Goal: Information Seeking & Learning: Find specific fact

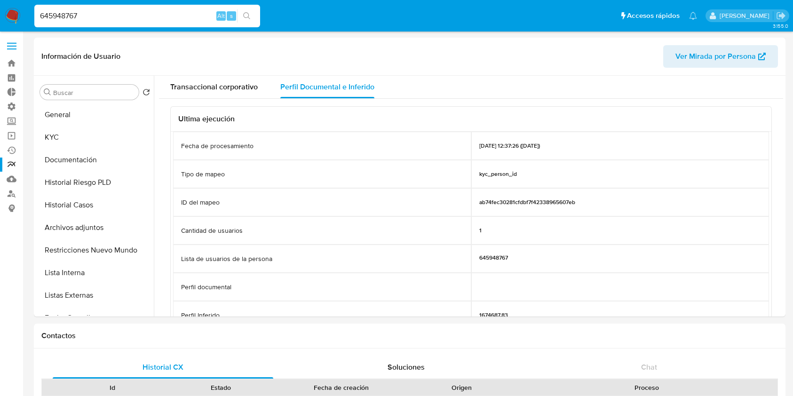
select select "10"
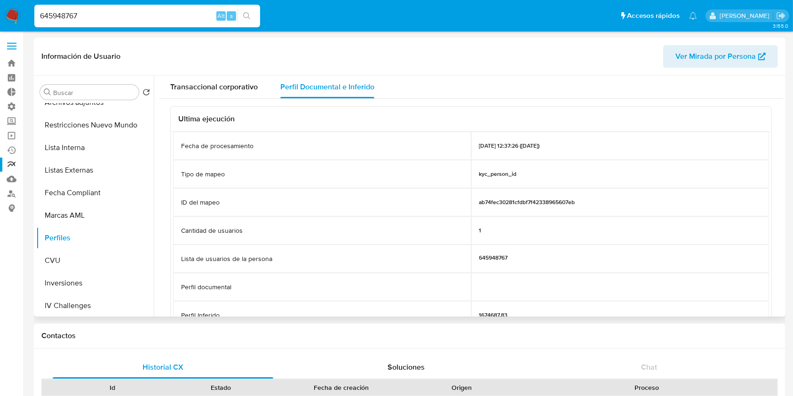
drag, startPoint x: 128, startPoint y: 21, endPoint x: 158, endPoint y: 49, distance: 41.0
click at [0, 9] on nav "Pausado Ver notificaciones 645948767 Alt s Accesos rápidos Presiona las siguien…" at bounding box center [396, 16] width 793 height 32
paste input "599255688"
type input "599255688"
click at [249, 16] on icon "search-icon" at bounding box center [247, 16] width 8 height 8
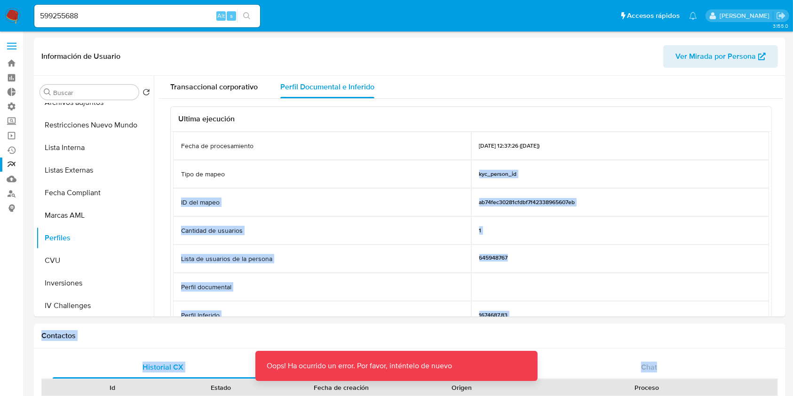
scroll to position [312, 0]
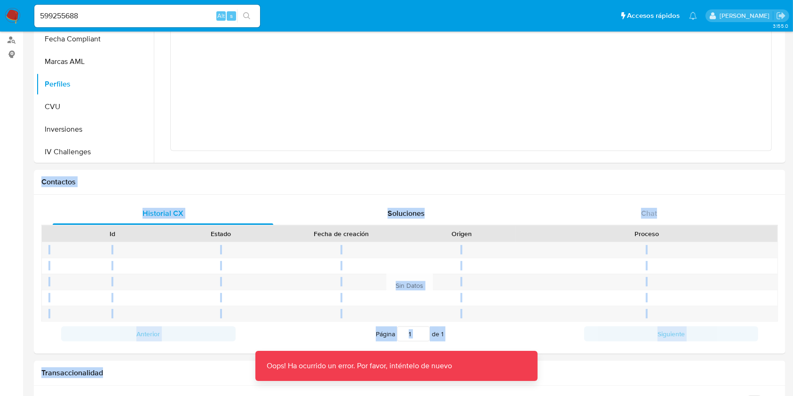
drag, startPoint x: 469, startPoint y: 284, endPoint x: 791, endPoint y: 424, distance: 351.5
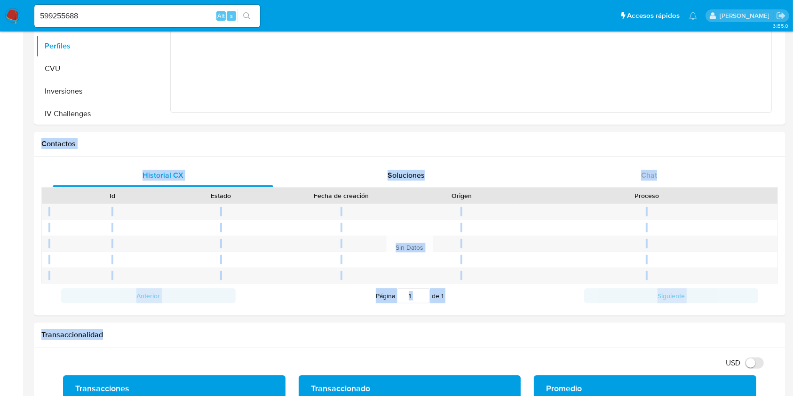
click at [251, 20] on button "search-icon" at bounding box center [246, 15] width 19 height 13
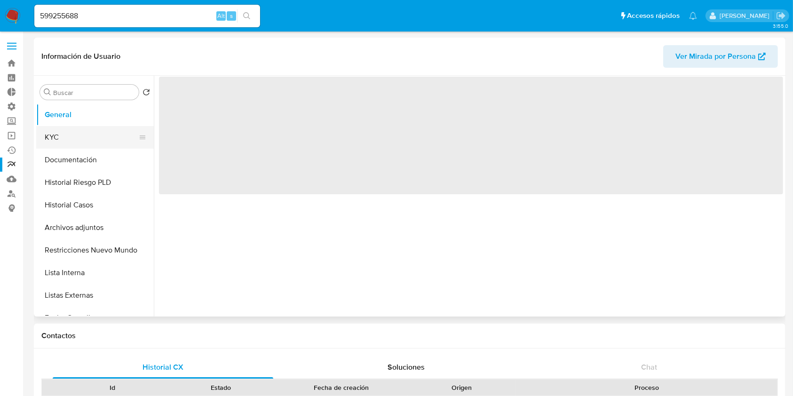
click at [71, 136] on button "KYC" at bounding box center [91, 137] width 110 height 23
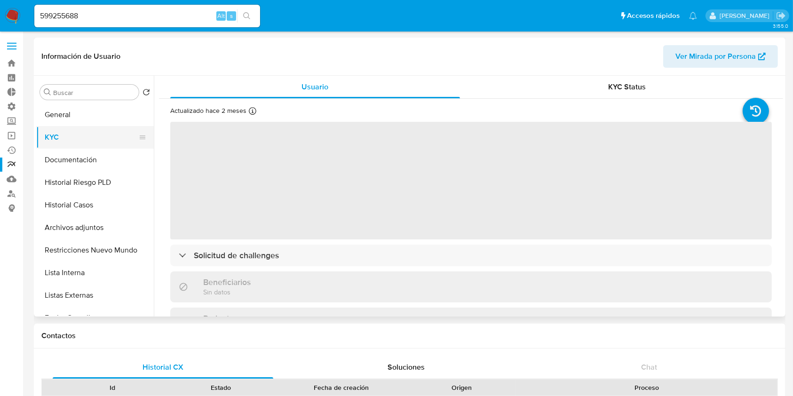
select select "10"
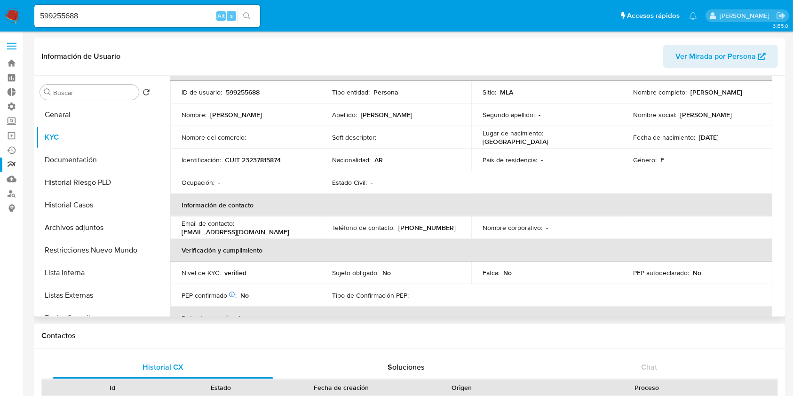
scroll to position [125, 0]
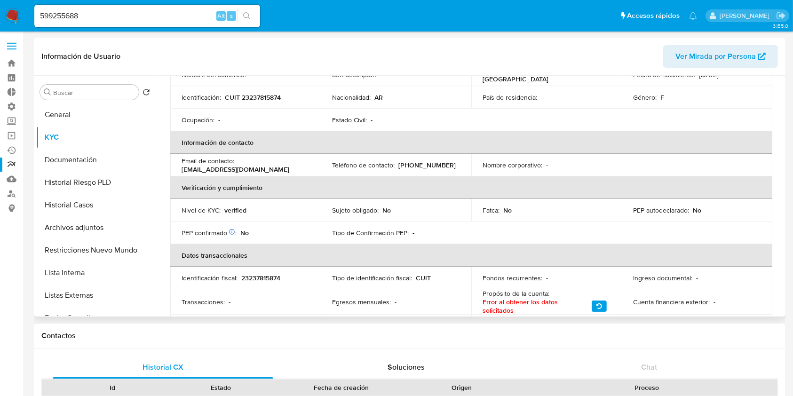
click at [505, 228] on table "Datos personales ID de usuario : 599255688 Tipo entidad : Persona Sitio : MLA N…" at bounding box center [471, 167] width 602 height 342
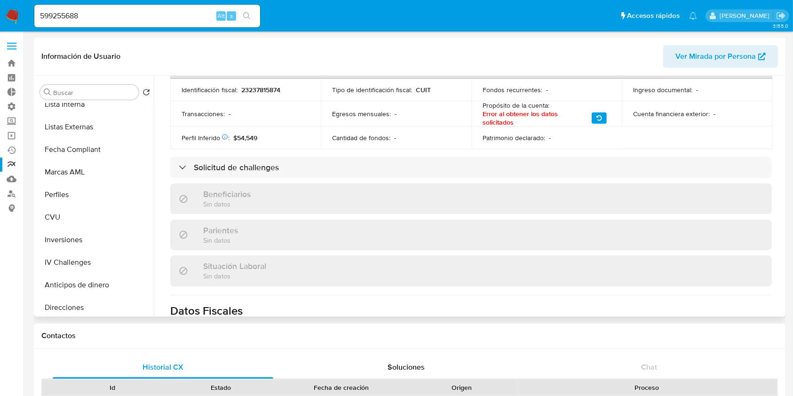
scroll to position [188, 0]
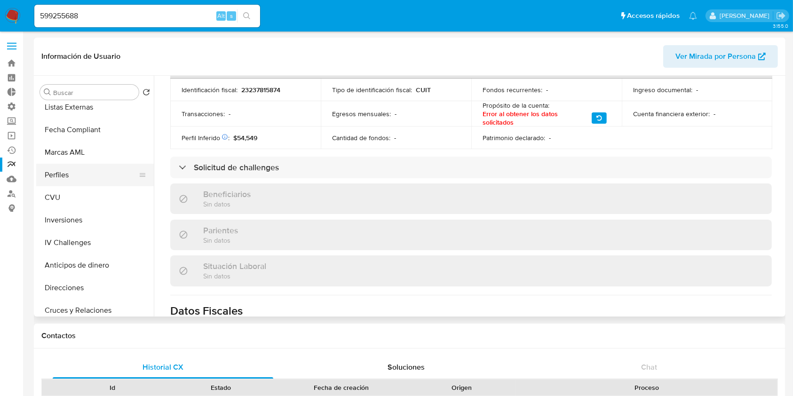
click at [82, 168] on button "Perfiles" at bounding box center [91, 175] width 110 height 23
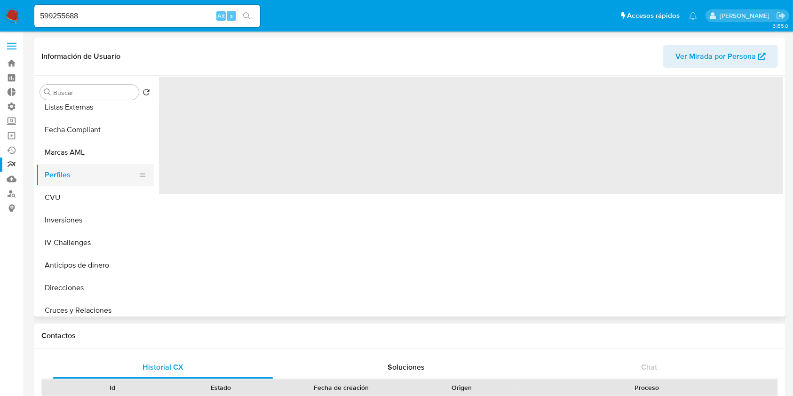
scroll to position [0, 0]
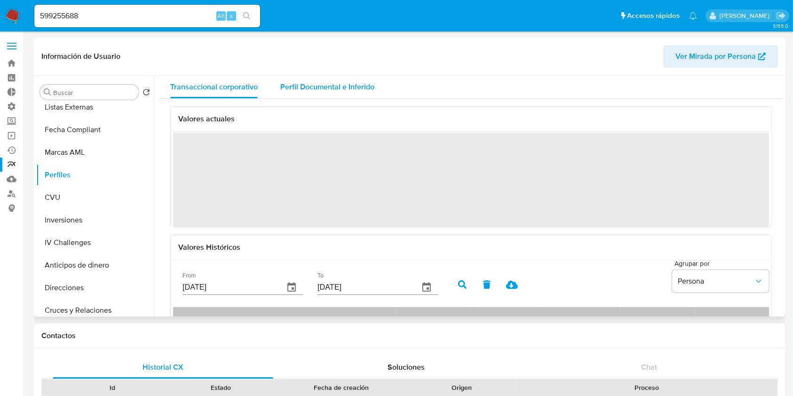
click at [319, 84] on span "Perfil Documental e Inferido" at bounding box center [327, 86] width 94 height 11
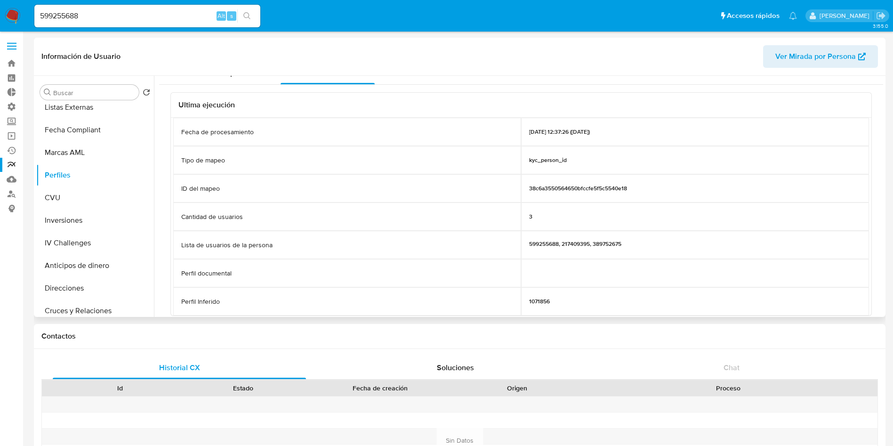
scroll to position [28, 0]
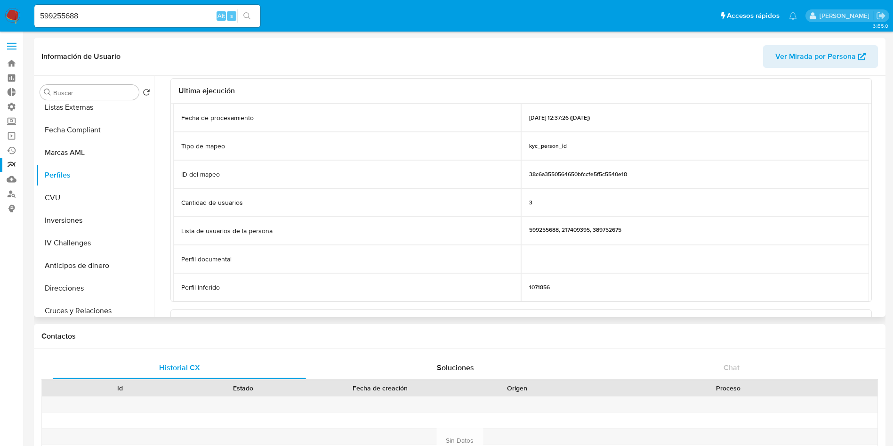
drag, startPoint x: 884, startPoint y: 159, endPoint x: 883, endPoint y: 147, distance: 11.8
click at [793, 147] on div "Buscar Volver al orden por defecto General KYC Documentación Historial Riesgo P…" at bounding box center [459, 196] width 851 height 241
drag, startPoint x: 883, startPoint y: 154, endPoint x: 884, endPoint y: 144, distance: 10.9
click at [793, 144] on div "Buscar Volver al orden por defecto General KYC Documentación Historial Riesgo P…" at bounding box center [459, 196] width 851 height 241
drag, startPoint x: 879, startPoint y: 149, endPoint x: 786, endPoint y: 130, distance: 94.5
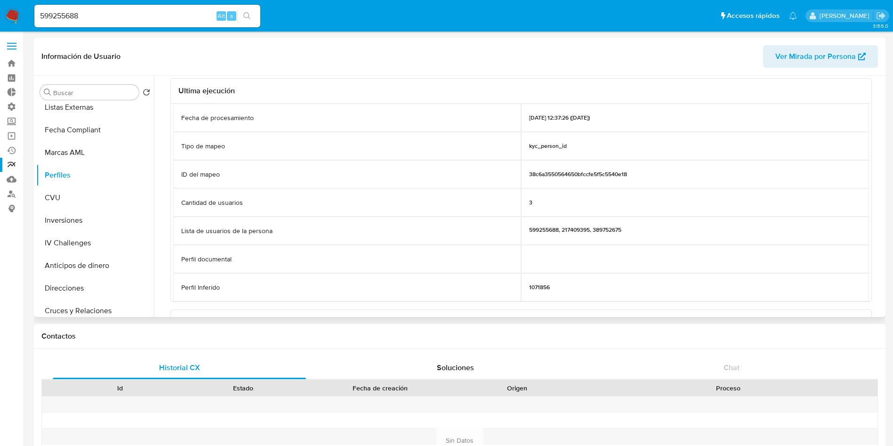
click at [793, 114] on div "Ultima ejecución Fecha de procesamiento [DATE] 12:37:26 ([DATE]) Tipo de mapeo …" at bounding box center [521, 334] width 724 height 526
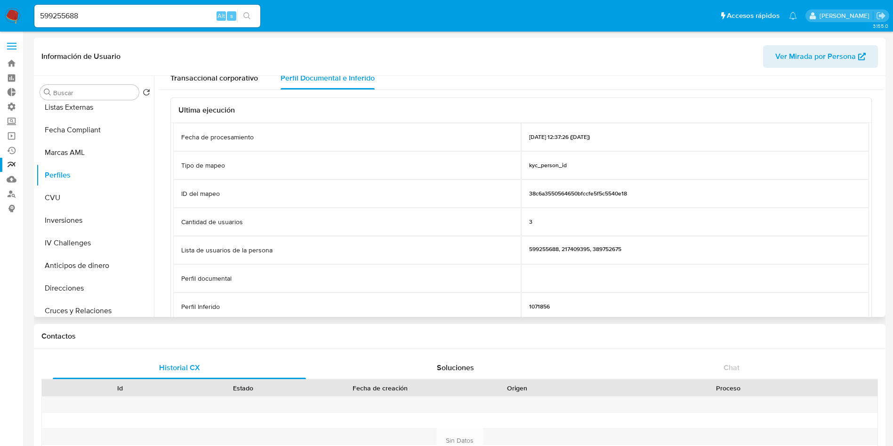
scroll to position [8, 0]
click at [110, 21] on input "599255688" at bounding box center [147, 16] width 226 height 12
drag, startPoint x: 107, startPoint y: 17, endPoint x: 0, endPoint y: 40, distance: 109.3
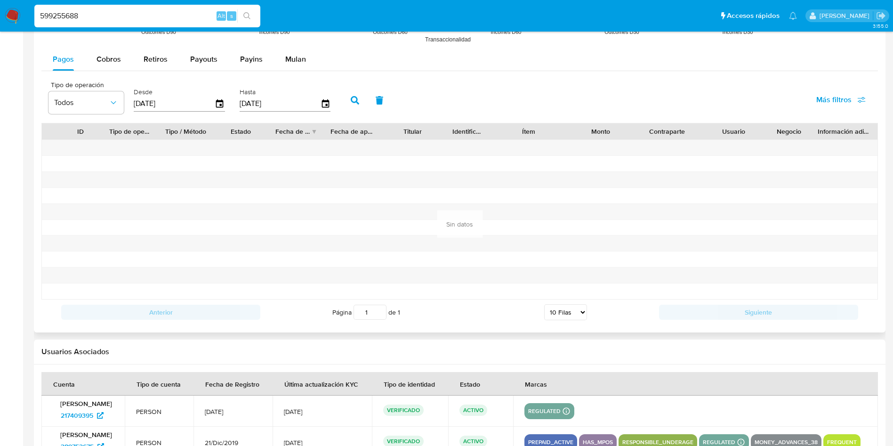
scroll to position [967, 0]
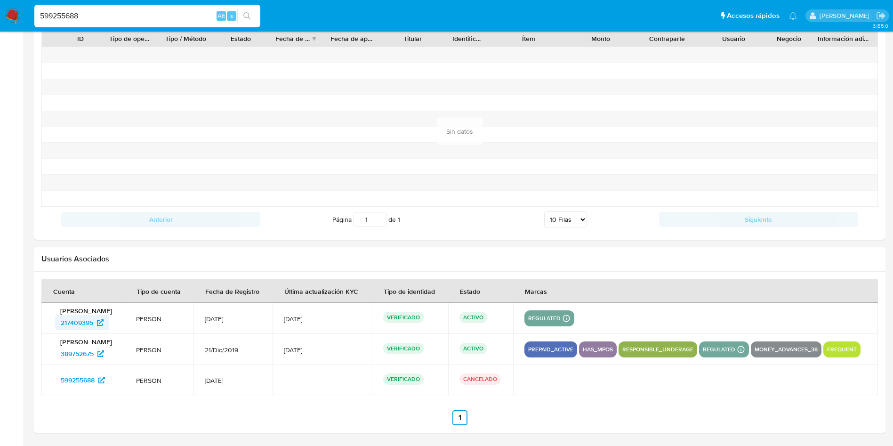
click at [82, 326] on span "217409395" at bounding box center [77, 322] width 32 height 15
click at [88, 320] on span "217409395" at bounding box center [77, 322] width 32 height 15
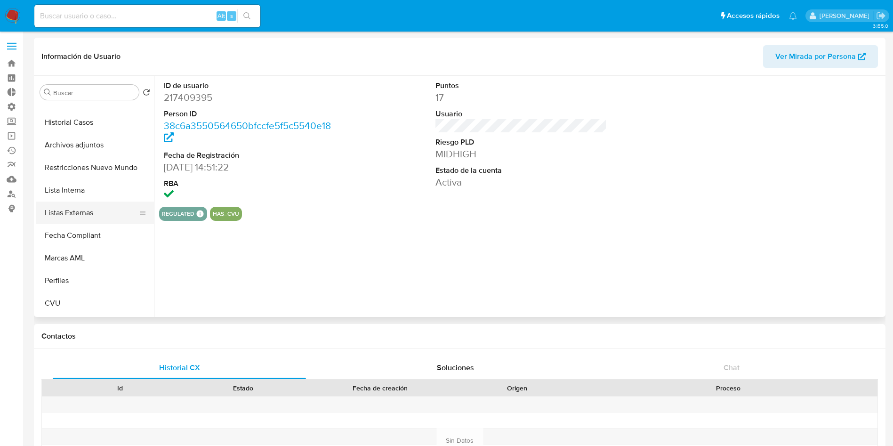
scroll to position [141, 0]
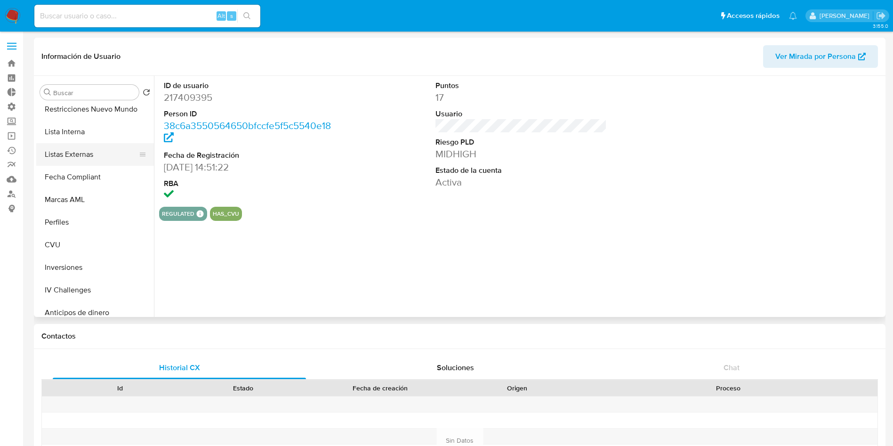
select select "10"
click at [88, 224] on button "Perfiles" at bounding box center [91, 222] width 110 height 23
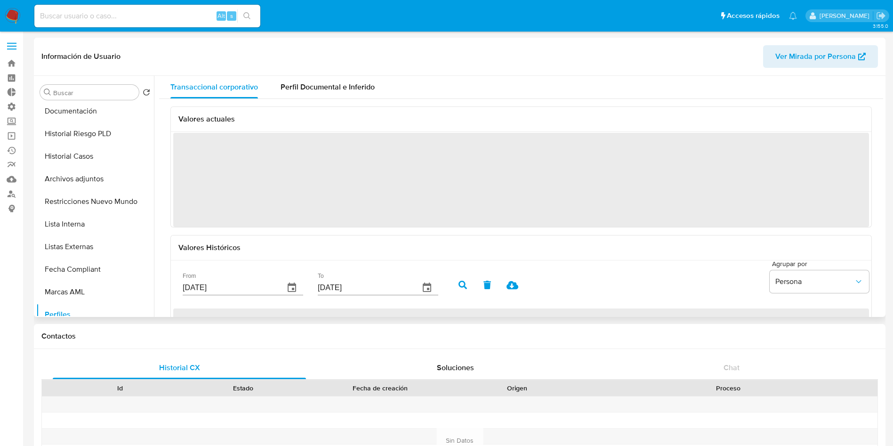
scroll to position [0, 0]
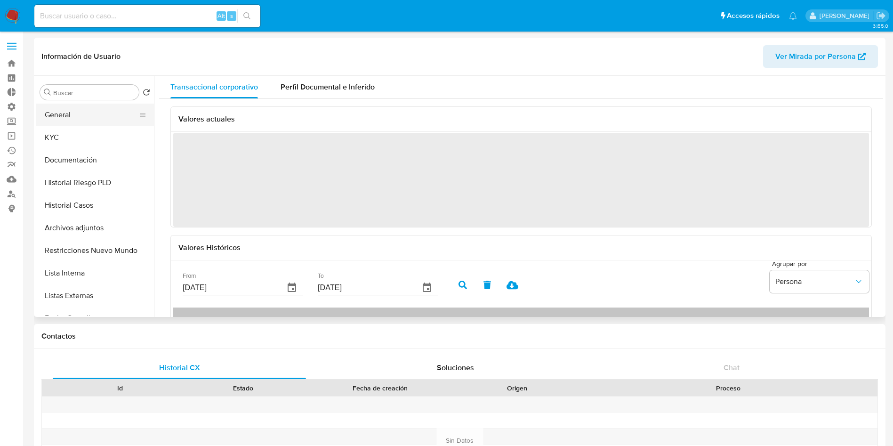
click at [80, 115] on button "General" at bounding box center [91, 115] width 110 height 23
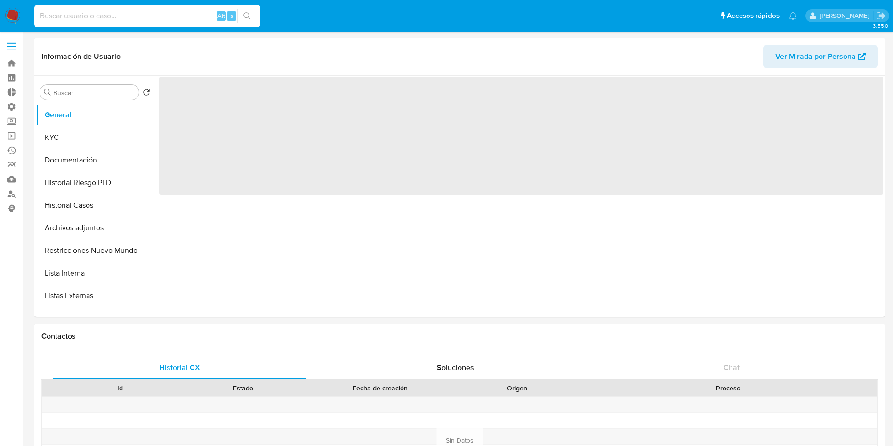
click at [142, 16] on input at bounding box center [147, 16] width 226 height 12
paste input "599255688"
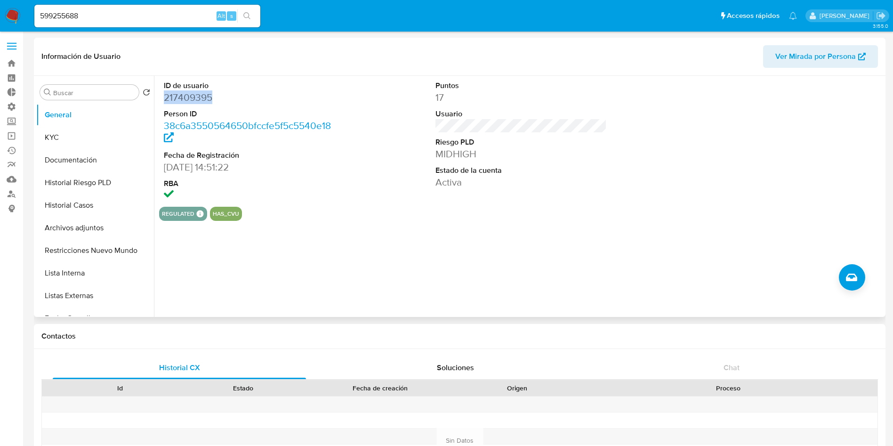
drag, startPoint x: 221, startPoint y: 97, endPoint x: 160, endPoint y: 98, distance: 60.7
click at [160, 98] on div "ID de usuario 217409395 Person ID 38c6a3550564650bfccfe5f5c5540e18 Fecha de Reg…" at bounding box center [249, 141] width 181 height 131
copy dd "217409395"
drag, startPoint x: 153, startPoint y: 14, endPoint x: 0, endPoint y: 10, distance: 153.4
click at [0, 10] on nav "Pausado Ver notificaciones 599255688 Alt s Accesos rápidos Presiona las siguien…" at bounding box center [446, 16] width 893 height 32
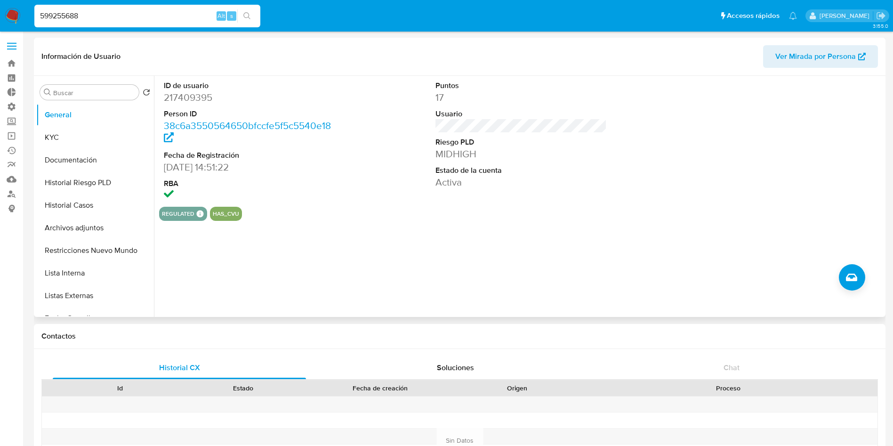
paste input "217409395"
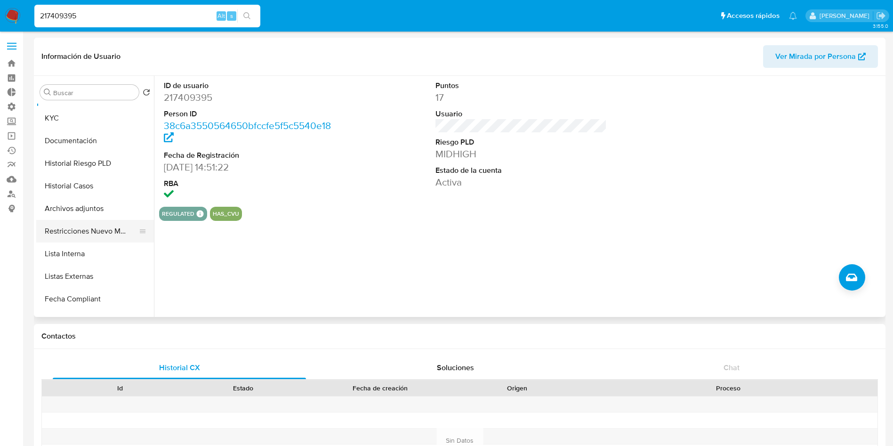
scroll to position [71, 0]
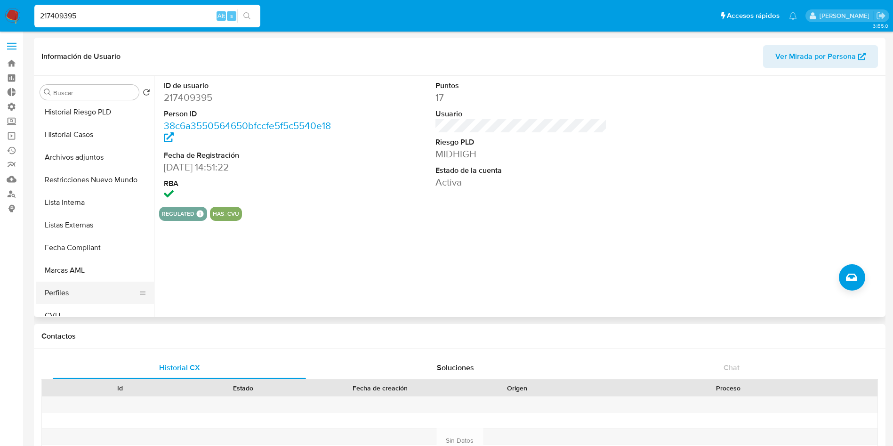
type input "217409395"
click at [85, 298] on button "Perfiles" at bounding box center [91, 292] width 110 height 23
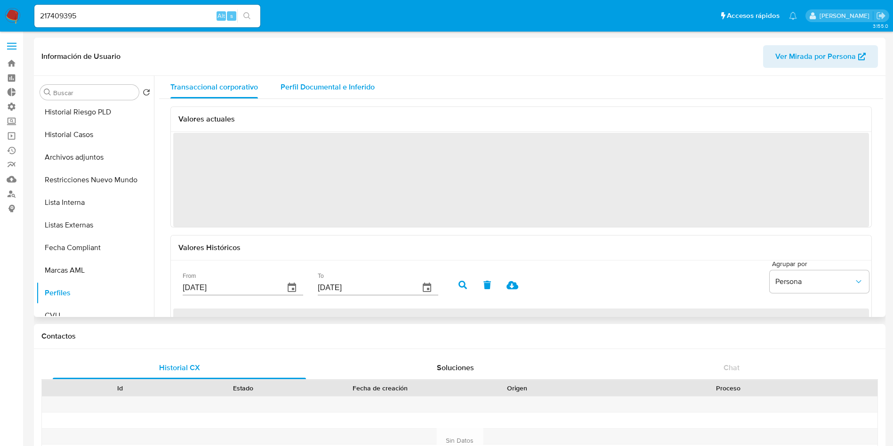
click at [346, 86] on span "Perfil Documental e Inferido" at bounding box center [327, 86] width 94 height 11
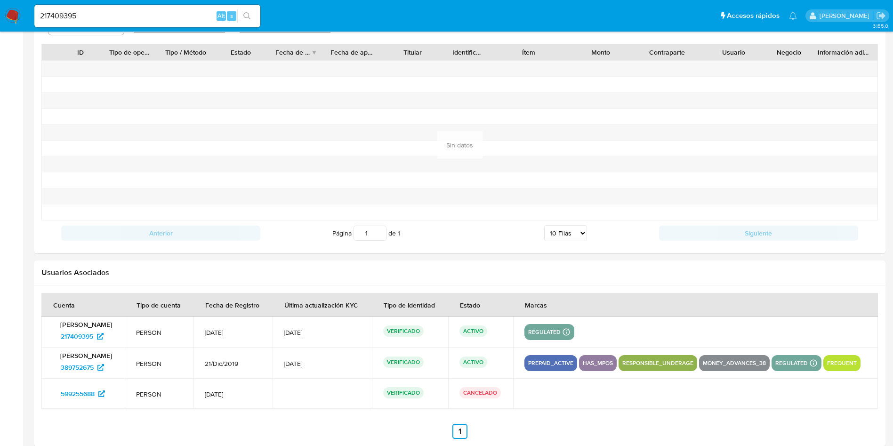
scroll to position [967, 0]
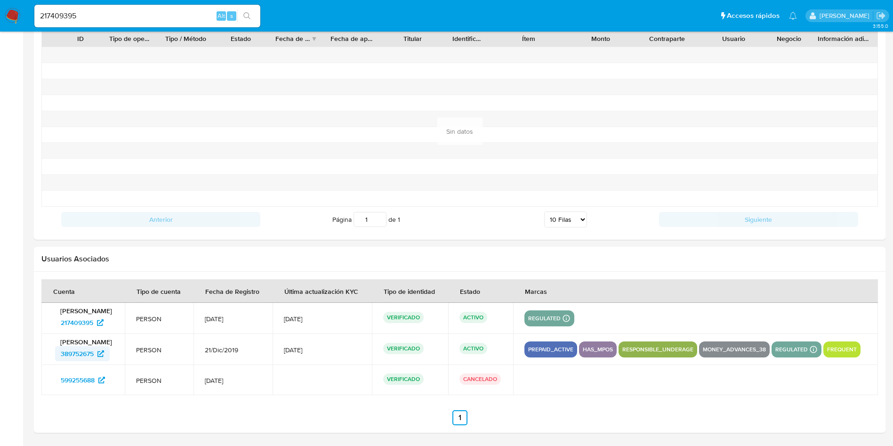
click at [93, 350] on span "389752675" at bounding box center [77, 353] width 33 height 15
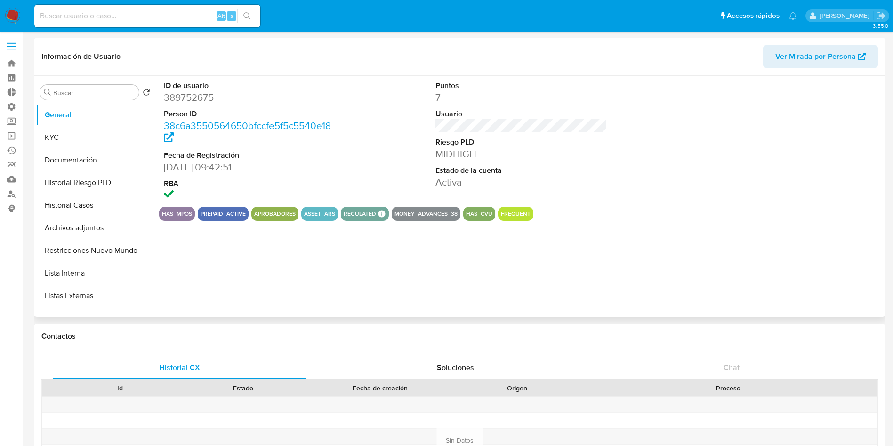
select select "10"
drag, startPoint x: 225, startPoint y: 101, endPoint x: 164, endPoint y: 98, distance: 61.2
click at [164, 98] on dd "389752675" at bounding box center [250, 97] width 172 height 13
copy dd "389752675"
click at [163, 16] on input at bounding box center [147, 16] width 226 height 12
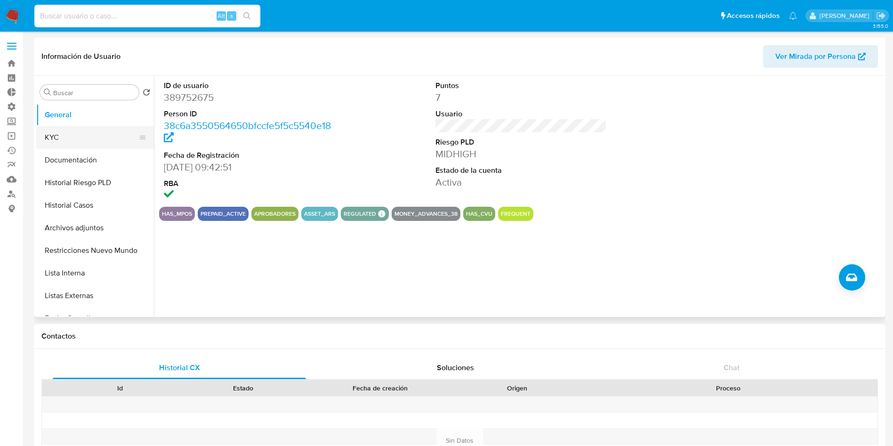
paste input "389752675"
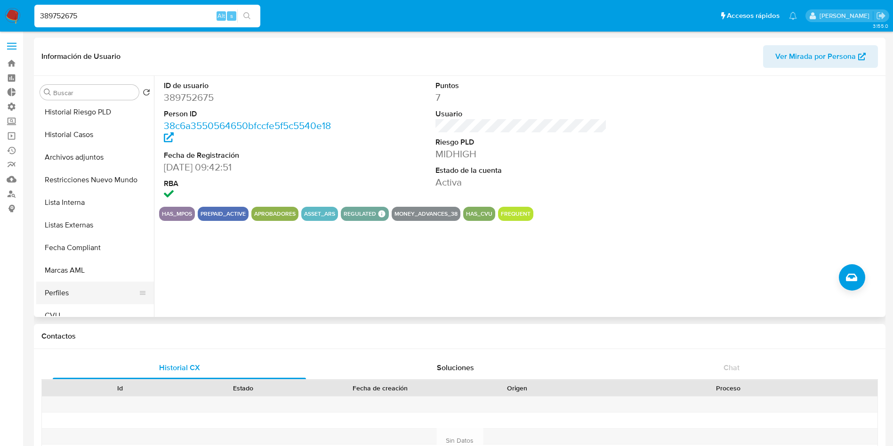
type input "389752675"
click at [77, 285] on button "Perfiles" at bounding box center [91, 292] width 110 height 23
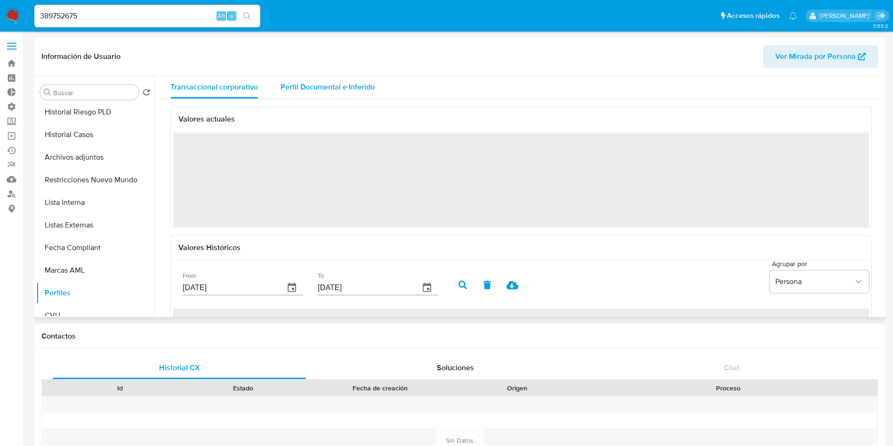
click at [367, 86] on span "Perfil Documental e Inferido" at bounding box center [327, 86] width 94 height 11
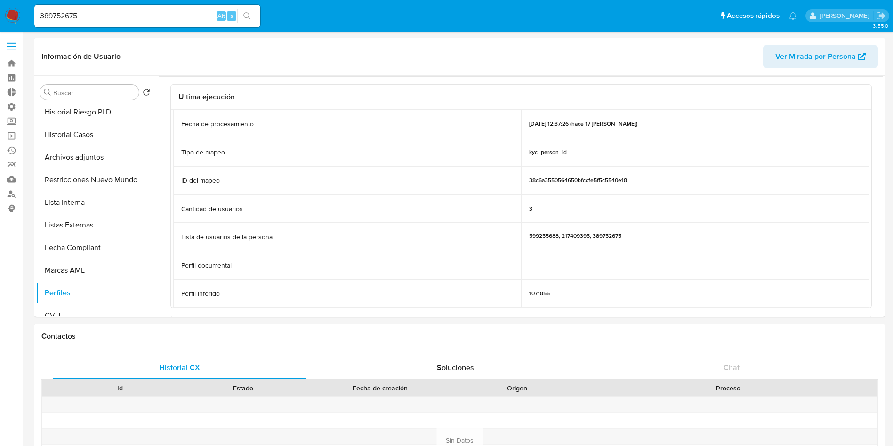
scroll to position [0, 0]
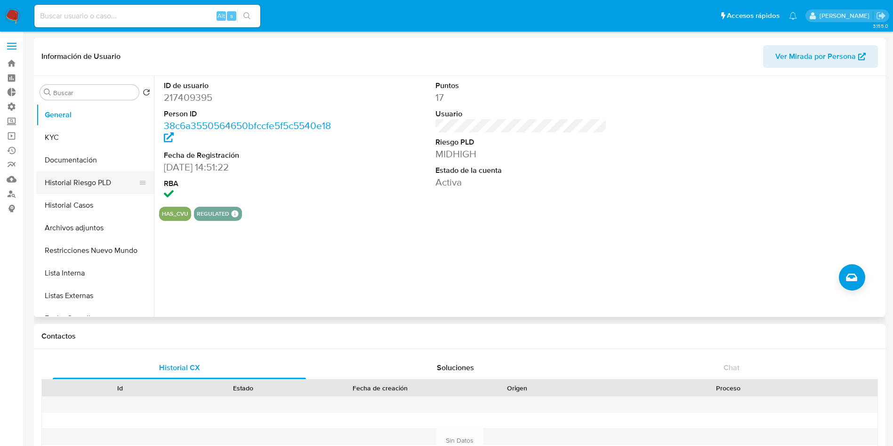
select select "10"
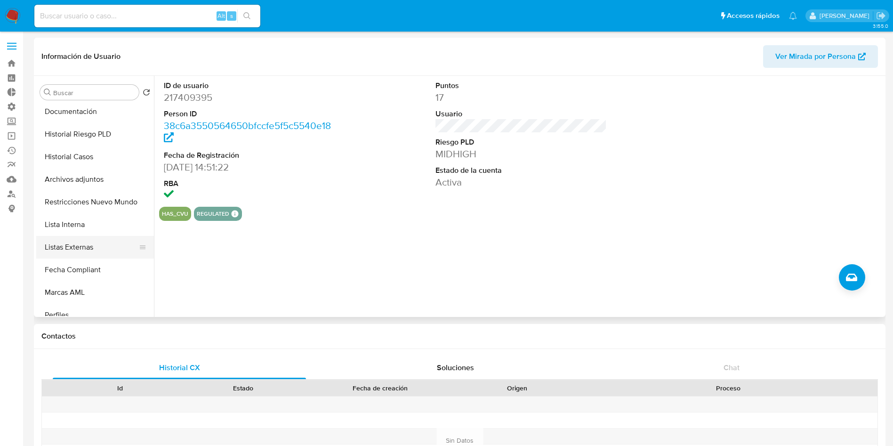
scroll to position [71, 0]
click at [90, 283] on button "Perfiles" at bounding box center [91, 292] width 110 height 23
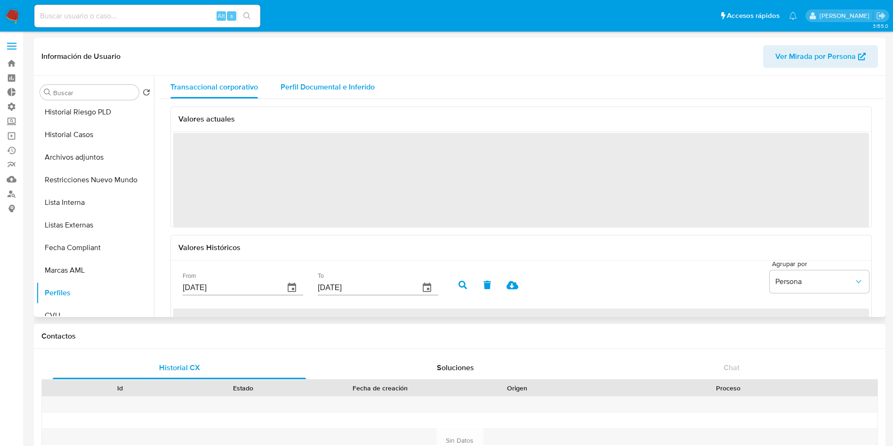
click at [308, 84] on span "Perfil Documental e Inferido" at bounding box center [327, 86] width 94 height 11
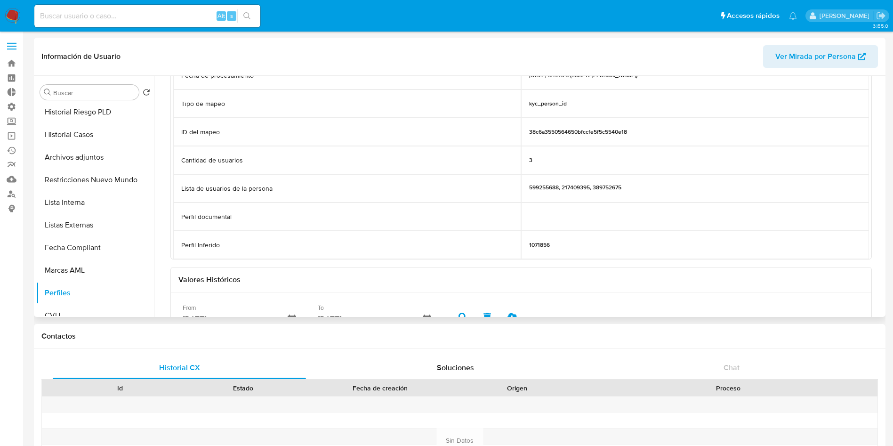
scroll to position [0, 0]
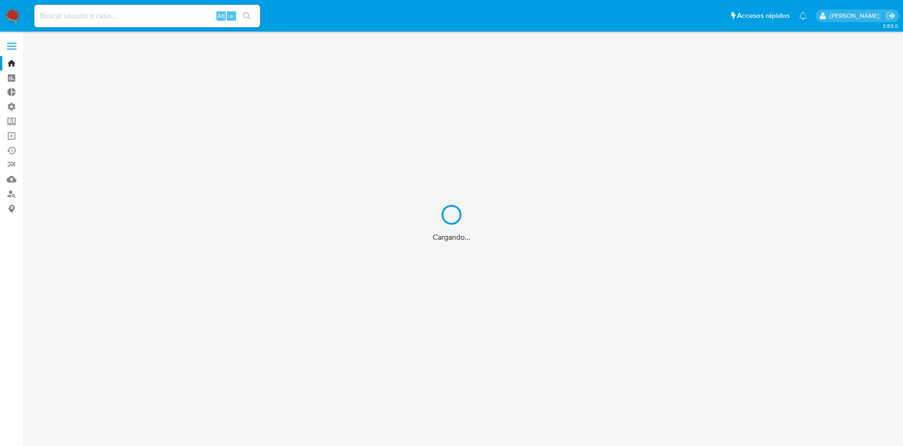
click at [119, 13] on div "Cargando..." at bounding box center [451, 223] width 903 height 446
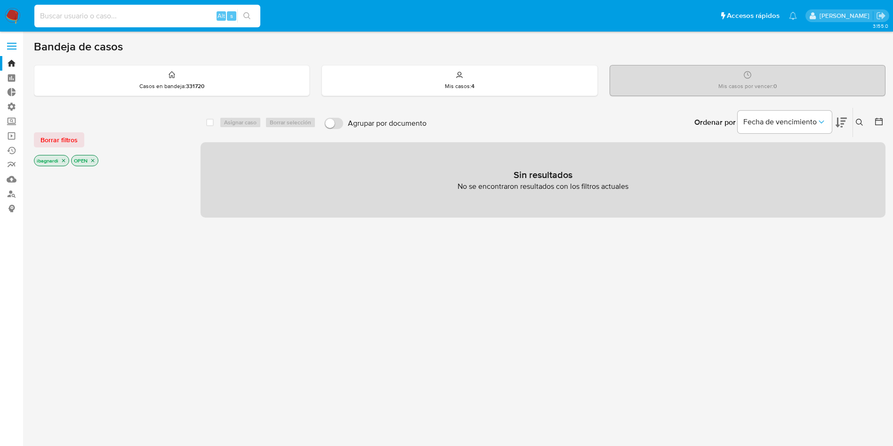
click at [149, 19] on input at bounding box center [147, 16] width 226 height 12
paste input "645948767"
type input "645948767"
click at [250, 15] on icon "search-icon" at bounding box center [247, 16] width 8 height 8
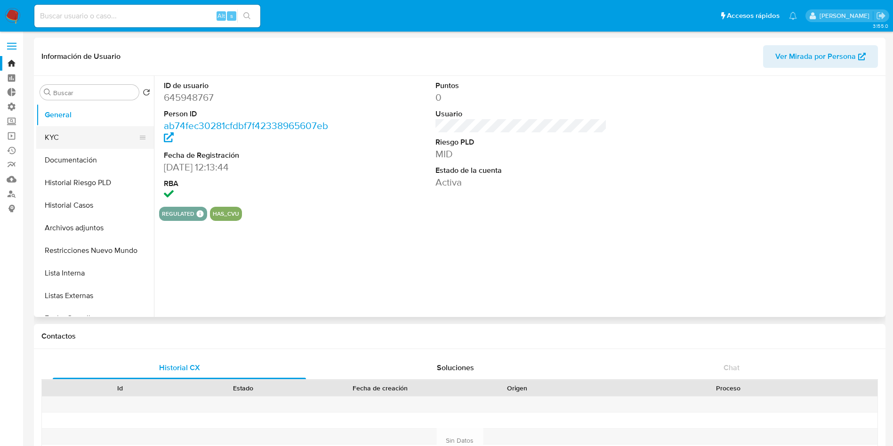
select select "10"
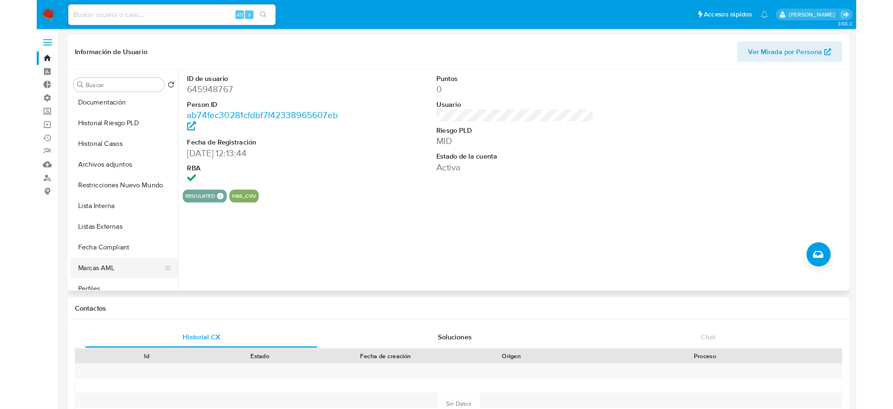
scroll to position [71, 0]
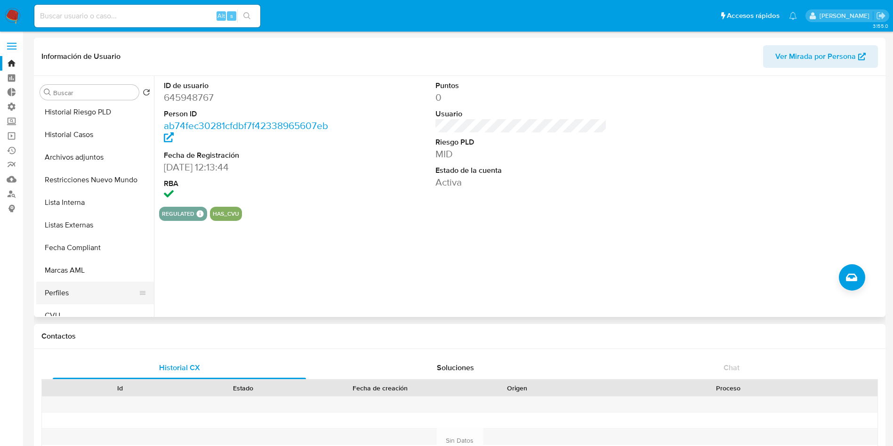
click at [80, 290] on button "Perfiles" at bounding box center [91, 292] width 110 height 23
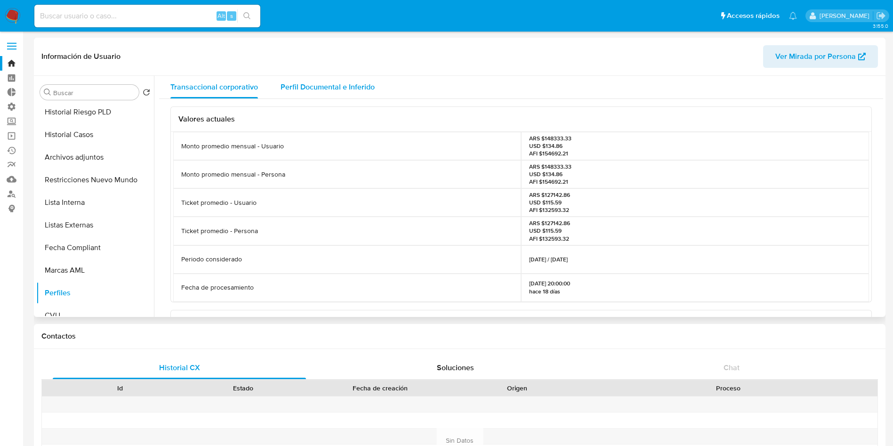
click at [344, 88] on span "Perfil Documental e Inferido" at bounding box center [327, 86] width 94 height 11
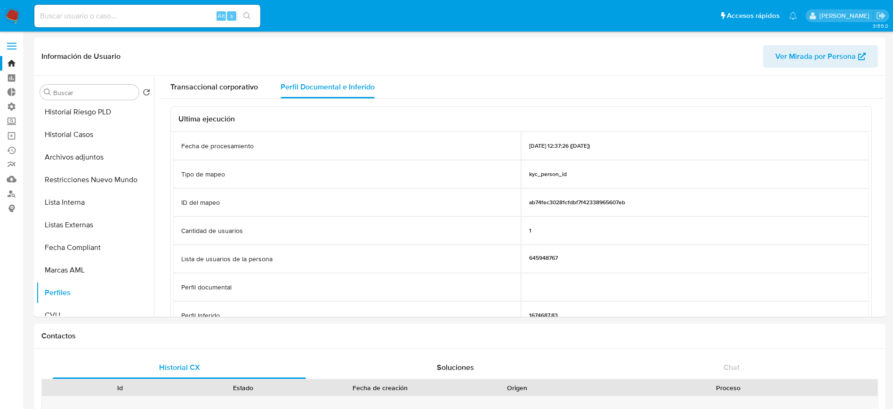
click at [144, 17] on input at bounding box center [147, 16] width 226 height 12
paste input "599255688"
type input "599255688"
click at [246, 17] on icon "search-icon" at bounding box center [246, 15] width 7 height 7
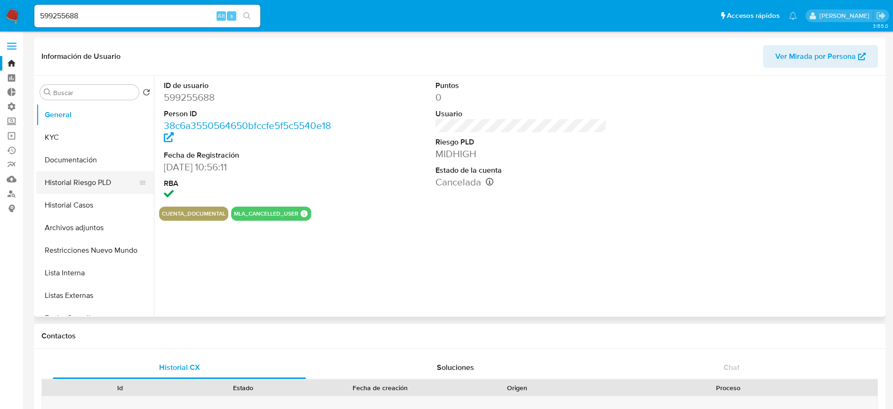
select select "10"
click at [77, 204] on button "Historial Casos" at bounding box center [91, 205] width 110 height 23
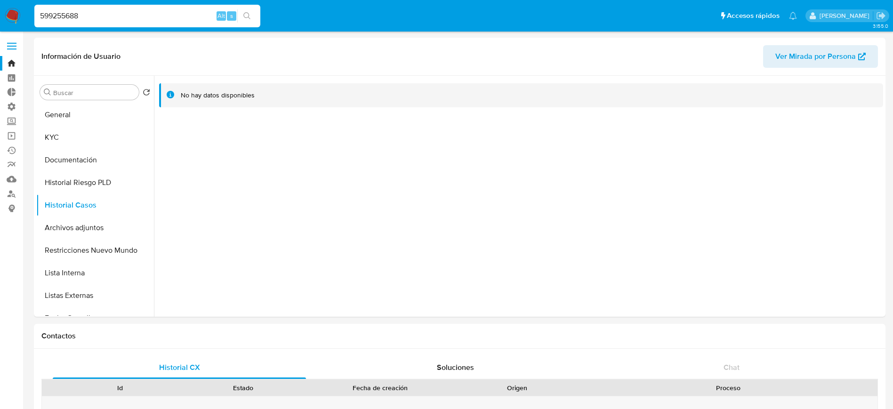
drag, startPoint x: 124, startPoint y: 14, endPoint x: 0, endPoint y: 10, distance: 124.3
click at [0, 10] on nav "Pausado Ver notificaciones 599255688 Alt s Accesos rápidos Presiona las siguien…" at bounding box center [446, 16] width 893 height 32
paste input "389752675"
type input "389752675"
click at [251, 16] on button "search-icon" at bounding box center [246, 15] width 19 height 13
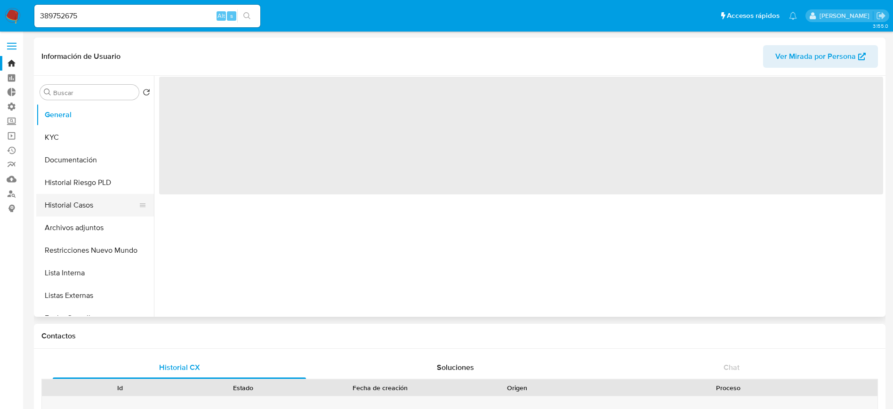
click at [85, 201] on button "Historial Casos" at bounding box center [91, 205] width 110 height 23
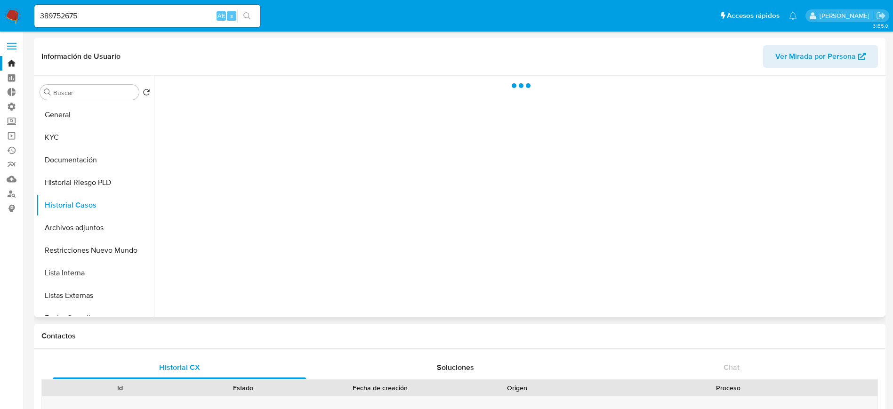
select select "10"
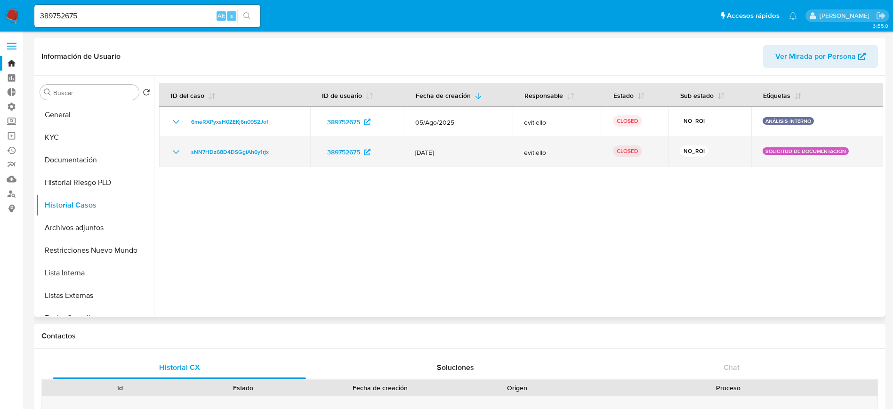
click at [179, 152] on icon "Mostrar/Ocultar" at bounding box center [175, 151] width 11 height 11
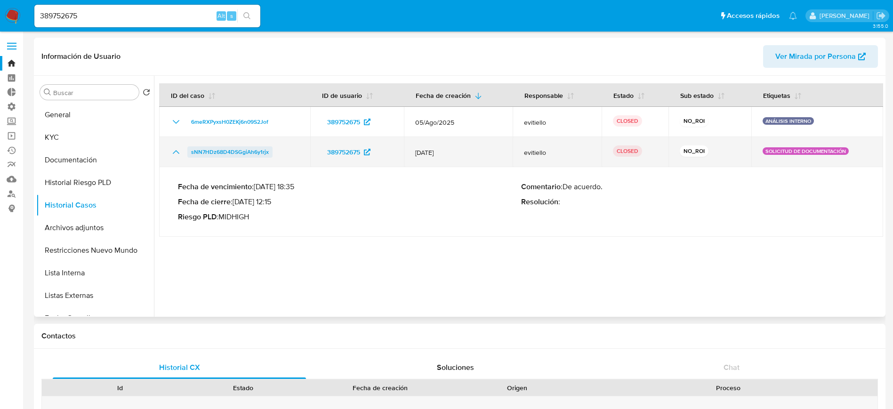
click at [248, 155] on span "sNN7HDz68D4DSGgiAh6y1rjx" at bounding box center [230, 151] width 78 height 11
drag, startPoint x: 416, startPoint y: 157, endPoint x: 863, endPoint y: 152, distance: 448.0
click at [863, 152] on tr "sNN7HDz68D4DSGgiAh6y1rjx 389752675 15/Jul/2025 evitiello CLOSED NO_ROI SOLICITU…" at bounding box center [521, 152] width 724 height 30
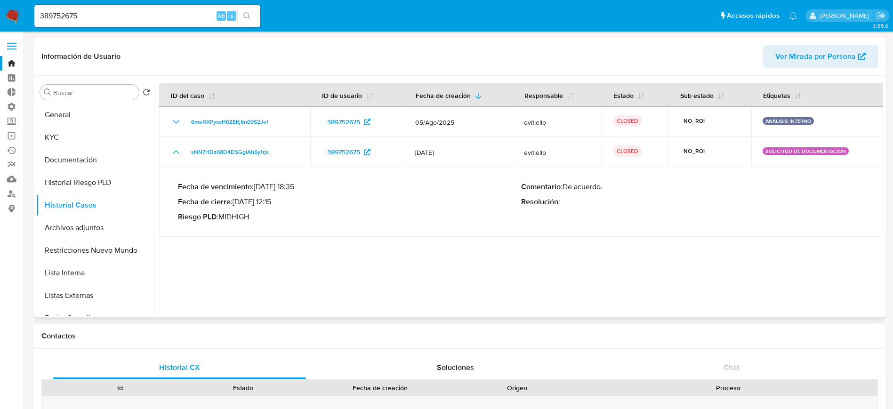
drag, startPoint x: 241, startPoint y: 205, endPoint x: 316, endPoint y: 200, distance: 75.0
click at [316, 200] on p "Fecha de cierre : 04/08/2025 12:15" at bounding box center [349, 201] width 343 height 9
click at [243, 200] on p "Fecha de cierre : 04/08/2025 12:15" at bounding box center [349, 201] width 343 height 9
drag, startPoint x: 228, startPoint y: 201, endPoint x: 298, endPoint y: 200, distance: 70.1
click at [298, 200] on p "Fecha de cierre : 04/08/2025 12:15" at bounding box center [349, 201] width 343 height 9
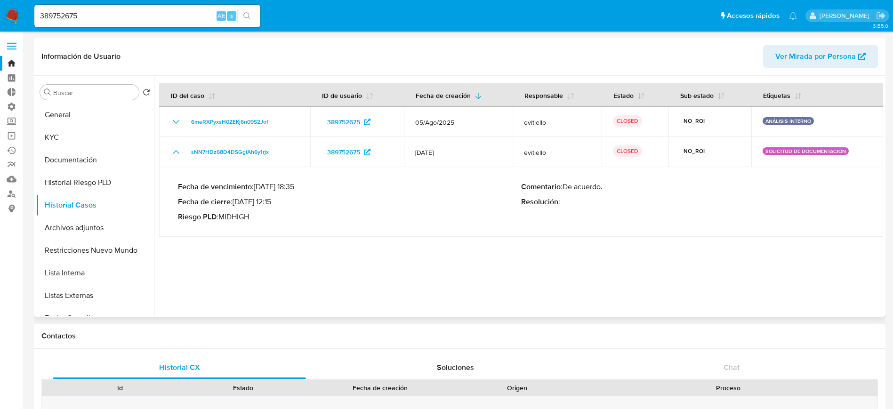
click at [321, 210] on div "Fecha de vencimiento : 13/10/2025 18:35 Fecha de cierre : 04/08/2025 12:15 Ries…" at bounding box center [349, 202] width 343 height 40
drag, startPoint x: 114, startPoint y: 16, endPoint x: 0, endPoint y: 6, distance: 114.9
click at [0, 6] on nav "Pausado Ver notificaciones 389752675 Alt s Accesos rápidos Presiona las siguien…" at bounding box center [446, 16] width 893 height 32
paste input "599255688"
type input "599255688"
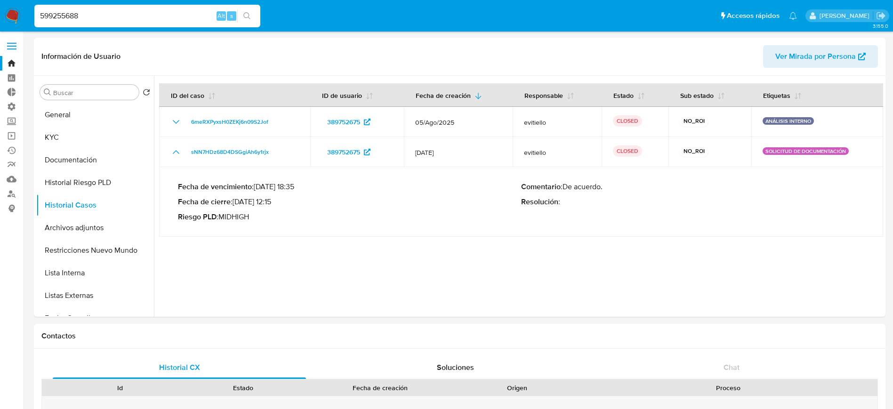
click at [251, 18] on button "search-icon" at bounding box center [246, 15] width 19 height 13
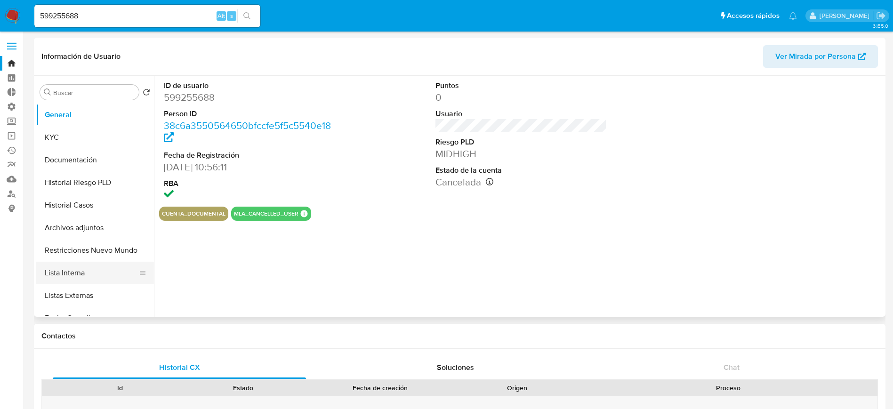
select select "10"
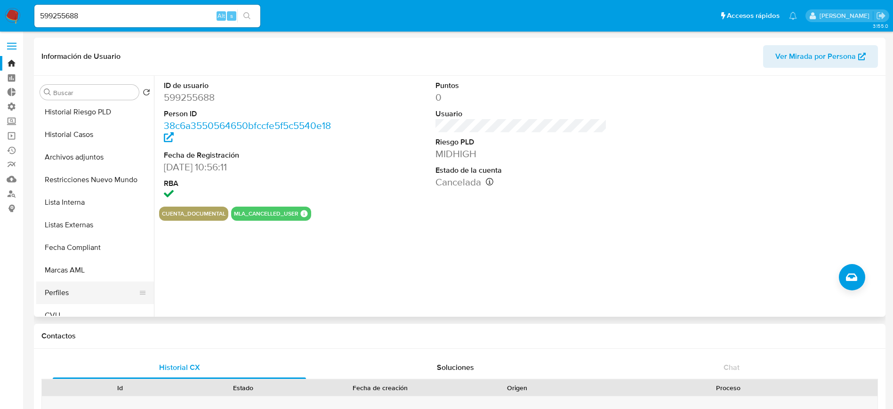
click at [77, 286] on button "Perfiles" at bounding box center [91, 292] width 110 height 23
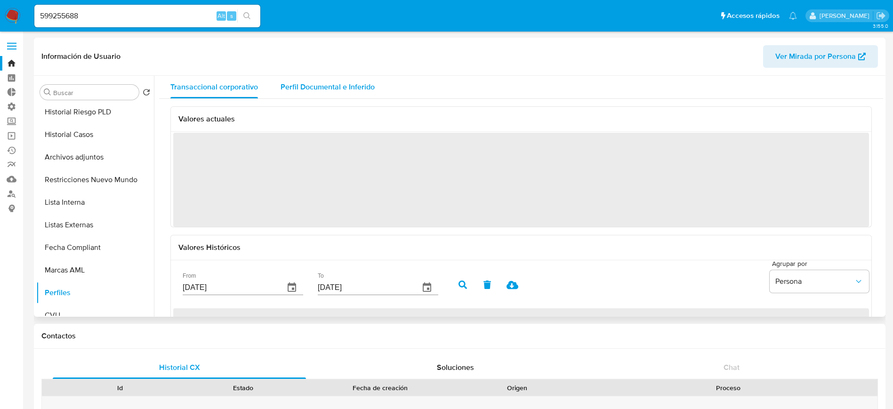
click at [332, 88] on span "Perfil Documental e Inferido" at bounding box center [327, 86] width 94 height 11
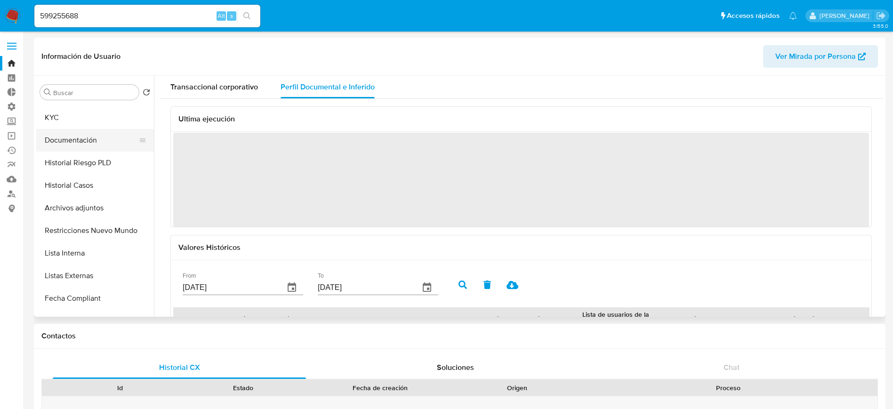
scroll to position [0, 0]
click at [73, 133] on button "KYC" at bounding box center [91, 137] width 110 height 23
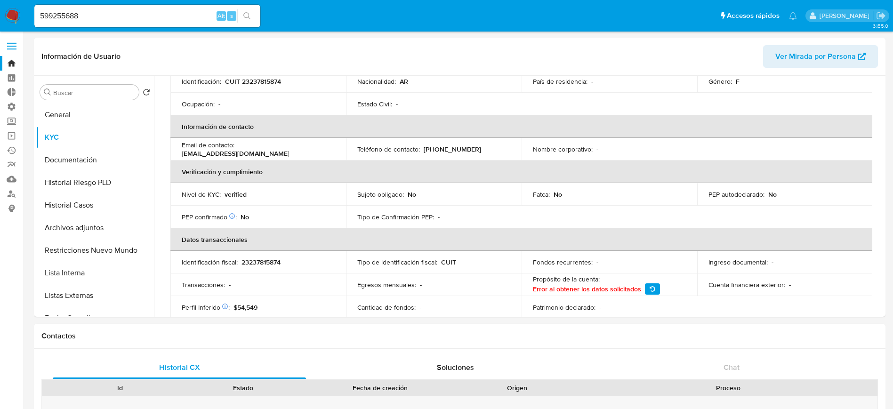
scroll to position [212, 0]
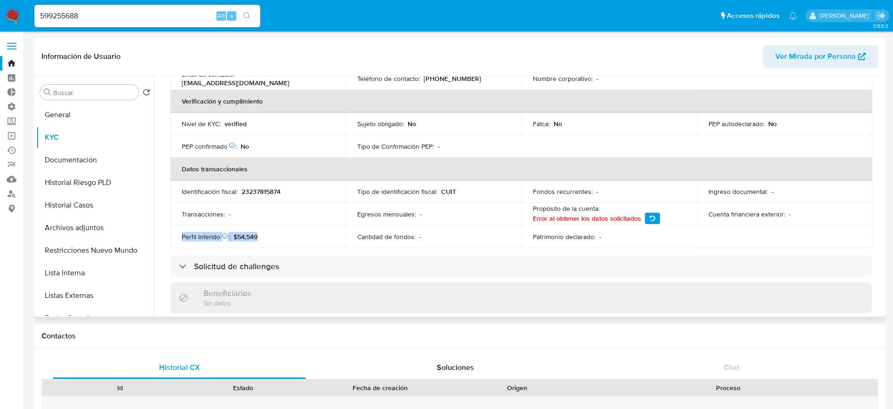
drag, startPoint x: 268, startPoint y: 236, endPoint x: 178, endPoint y: 239, distance: 89.4
click at [178, 239] on td "Perfil Inferido Éste campo indica la información de Nivel Socioeconómico del us…" at bounding box center [258, 236] width 176 height 23
click at [242, 234] on span "$54,549" at bounding box center [245, 236] width 24 height 9
drag, startPoint x: 250, startPoint y: 238, endPoint x: 265, endPoint y: 233, distance: 15.8
click at [258, 236] on div "Perfil Inferido Éste campo indica la información de Nivel Socioeconómico del us…" at bounding box center [258, 236] width 153 height 8
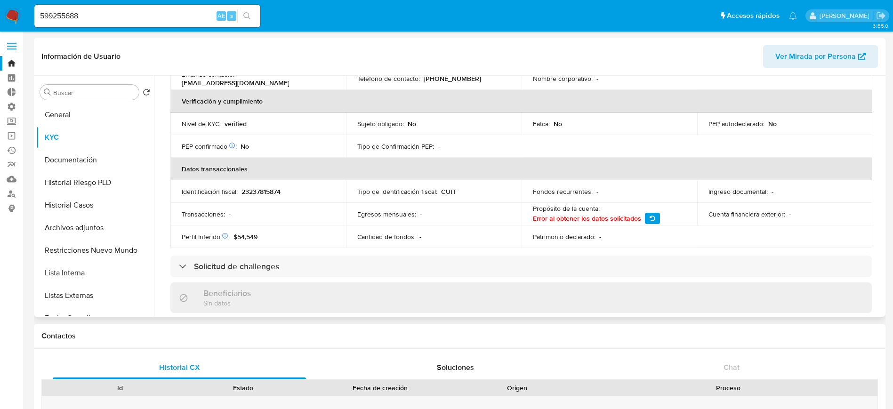
click at [265, 233] on div "Perfil Inferido Éste campo indica la información de Nivel Socioeconómico del us…" at bounding box center [258, 236] width 153 height 8
drag, startPoint x: 284, startPoint y: 241, endPoint x: 183, endPoint y: 237, distance: 101.2
click at [183, 237] on td "Perfil Inferido Éste campo indica la información de Nivel Socioeconómico del us…" at bounding box center [258, 236] width 176 height 23
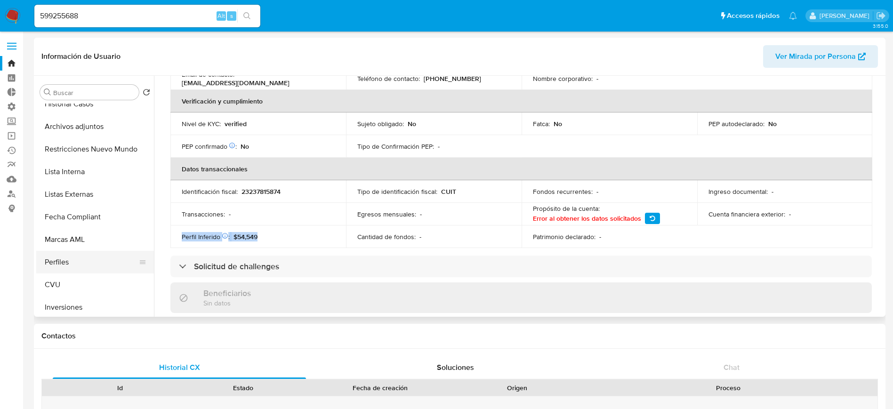
scroll to position [141, 0]
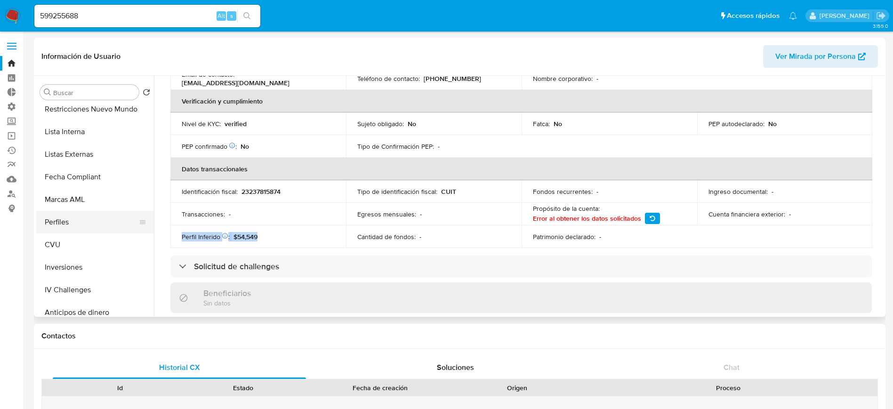
click at [104, 220] on button "Perfiles" at bounding box center [91, 222] width 110 height 23
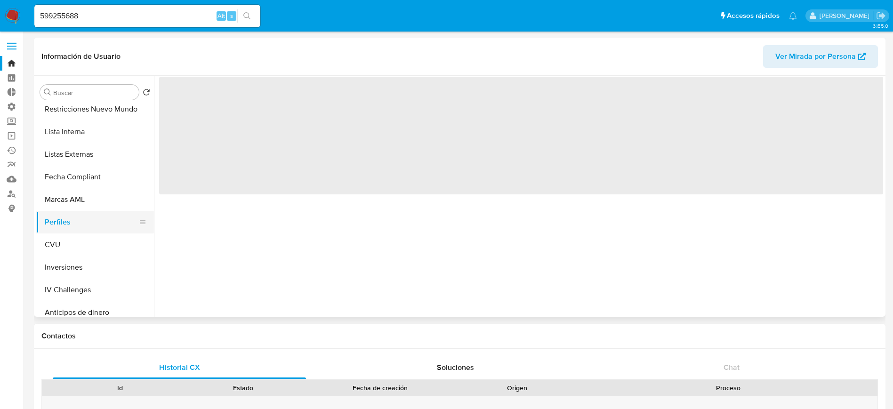
scroll to position [0, 0]
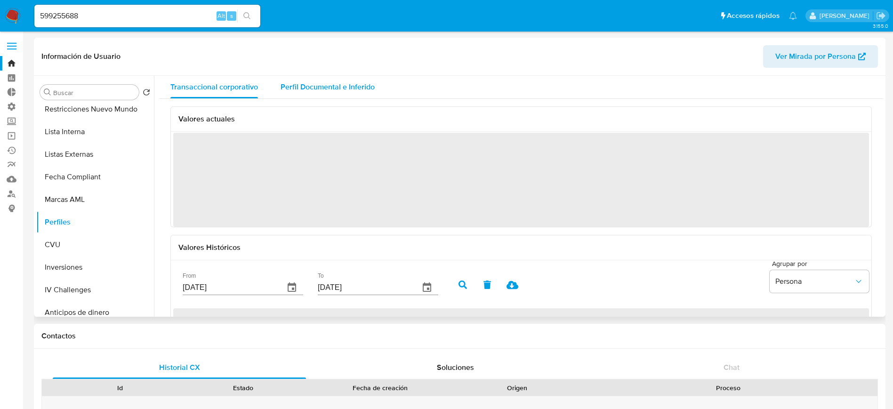
click at [333, 78] on div "Perfil Documental e Inferido" at bounding box center [327, 87] width 94 height 23
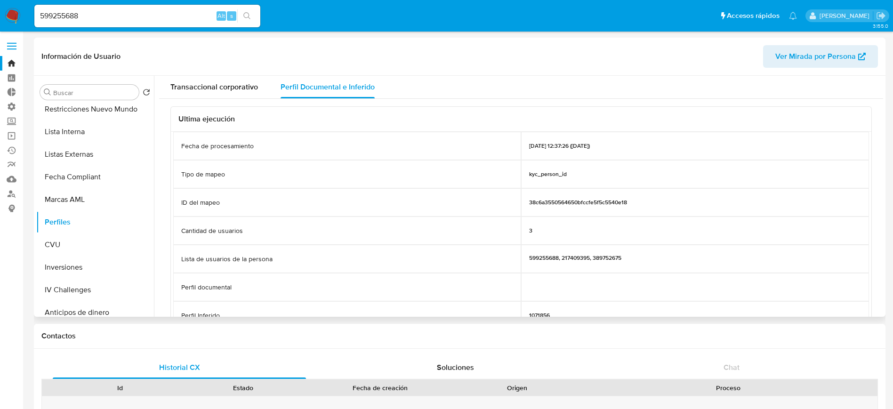
drag, startPoint x: 197, startPoint y: 149, endPoint x: 642, endPoint y: 150, distance: 445.1
click at [643, 143] on div "Fecha de procesamiento 02/08/2025 12:37:26 (hace 17 días)" at bounding box center [520, 146] width 695 height 28
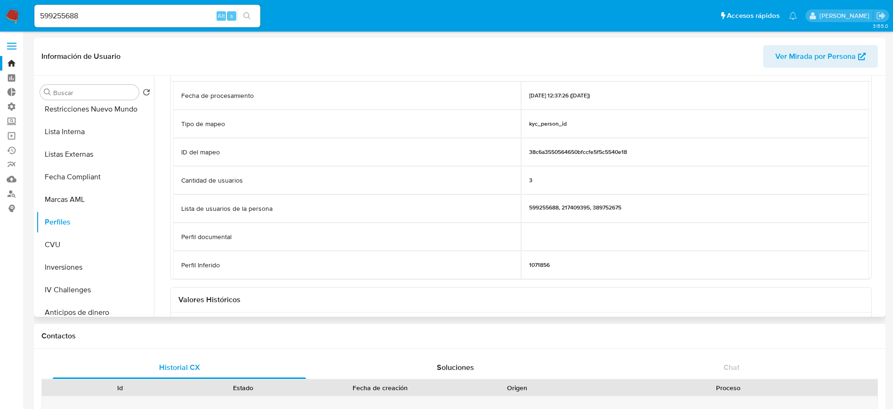
scroll to position [71, 0]
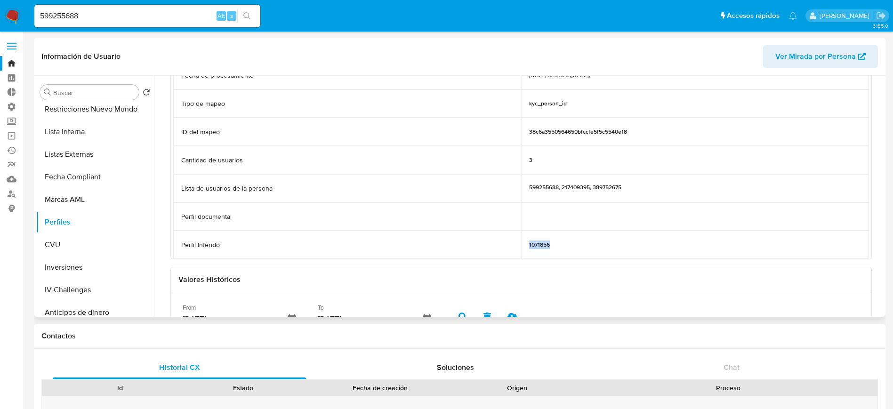
drag, startPoint x: 522, startPoint y: 249, endPoint x: 604, endPoint y: 245, distance: 82.0
click at [604, 245] on div "1071856" at bounding box center [695, 245] width 348 height 28
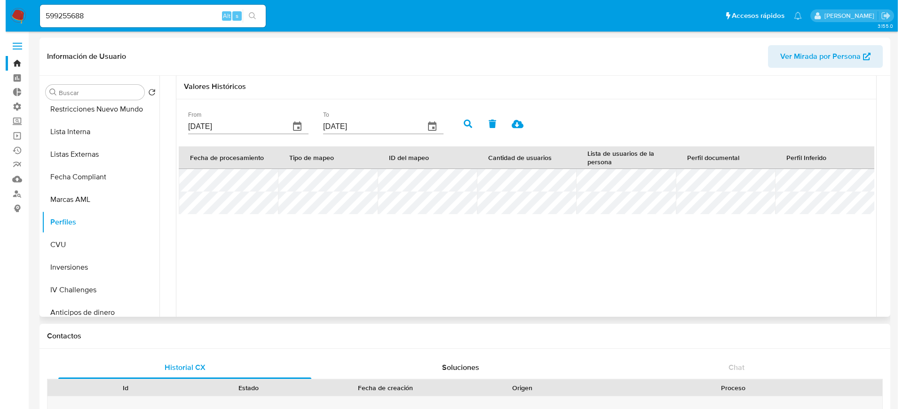
scroll to position [242, 0]
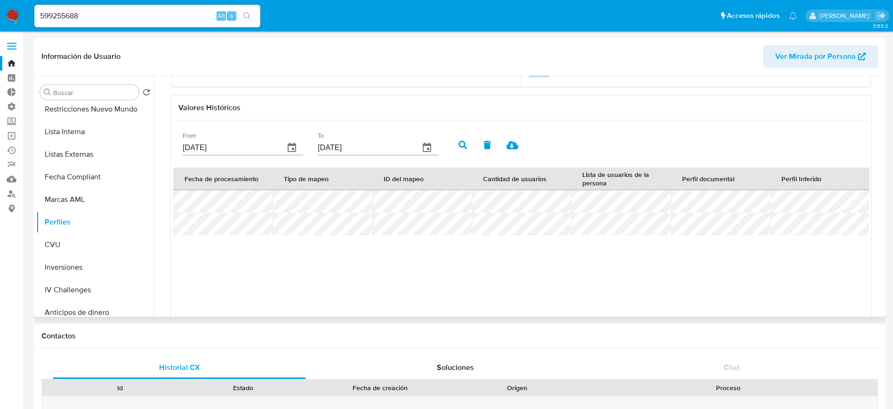
click at [291, 147] on icon "button" at bounding box center [291, 147] width 11 height 11
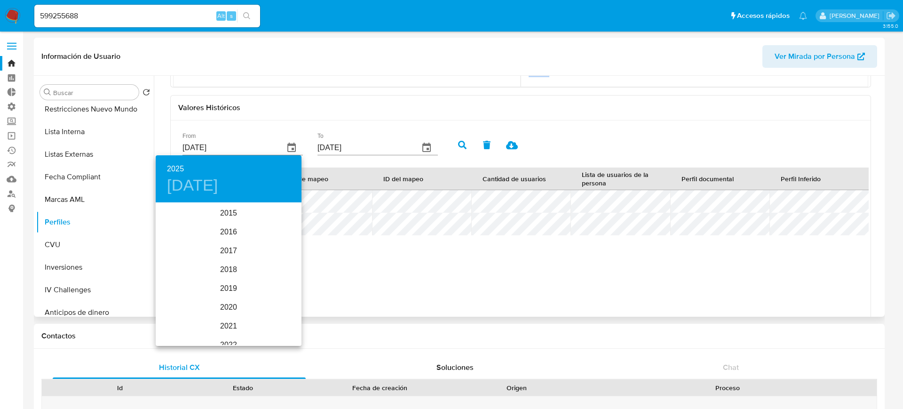
scroll to position [132, 0]
click at [218, 187] on h4 "jue., may. 22" at bounding box center [192, 186] width 51 height 20
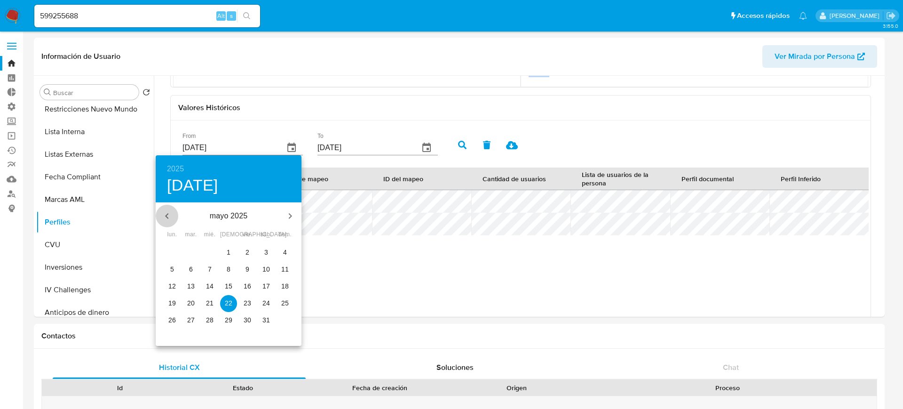
click at [168, 219] on icon "button" at bounding box center [166, 215] width 11 height 11
click at [168, 218] on icon "button" at bounding box center [166, 215] width 11 height 11
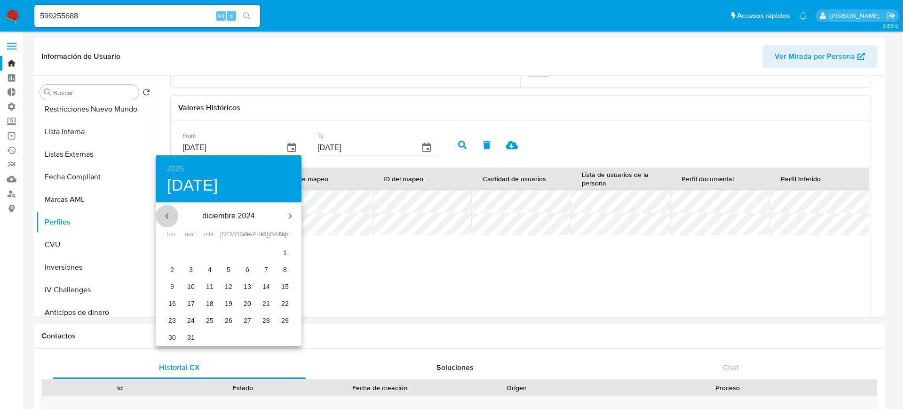
click at [168, 218] on icon "button" at bounding box center [166, 215] width 11 height 11
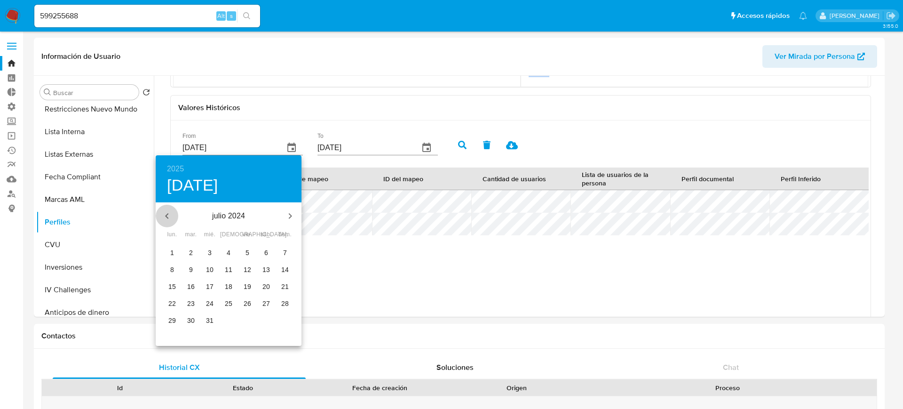
click at [168, 218] on icon "button" at bounding box center [166, 215] width 11 height 11
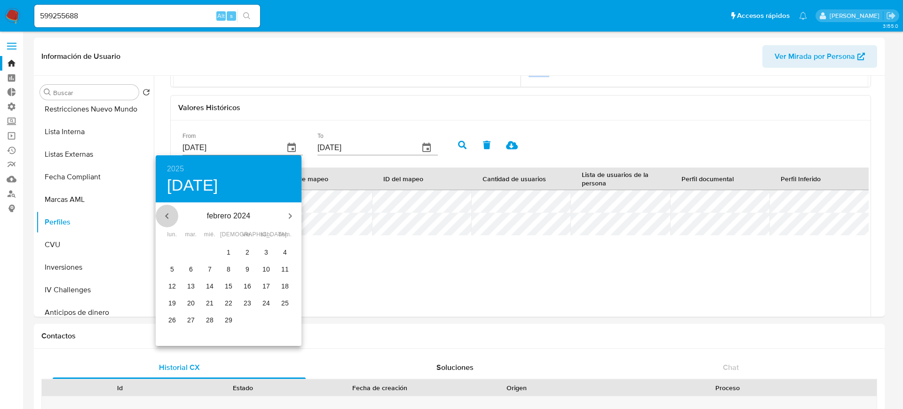
click at [168, 218] on icon "button" at bounding box center [166, 215] width 11 height 11
click at [289, 208] on button "button" at bounding box center [290, 216] width 23 height 23
click at [291, 215] on icon "button" at bounding box center [290, 216] width 3 height 6
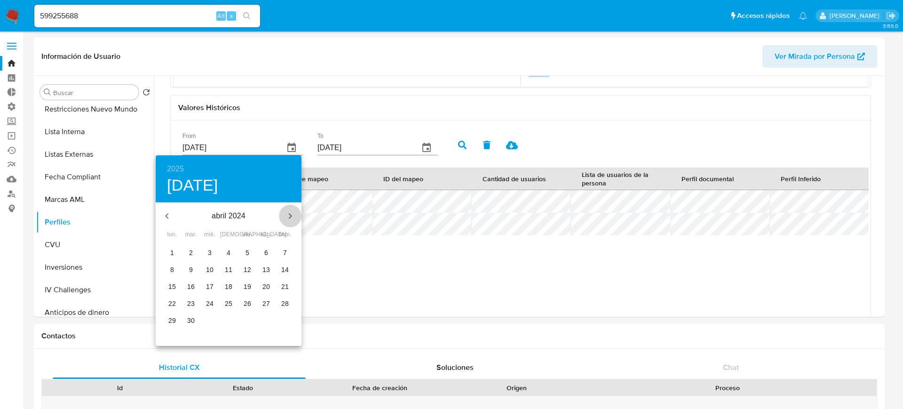
click at [291, 215] on icon "button" at bounding box center [290, 216] width 3 height 6
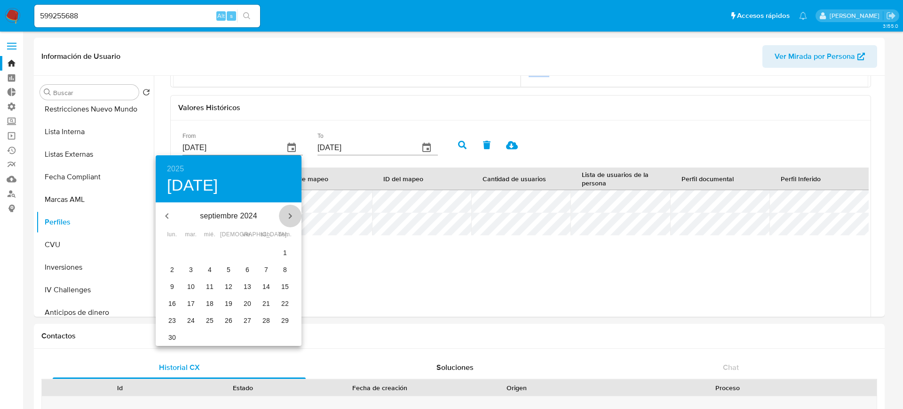
click at [291, 215] on icon "button" at bounding box center [290, 216] width 3 height 6
drag, startPoint x: 295, startPoint y: 208, endPoint x: 245, endPoint y: 237, distance: 57.1
click at [293, 208] on button "button" at bounding box center [290, 216] width 23 height 23
click at [282, 254] on span "1" at bounding box center [285, 252] width 17 height 9
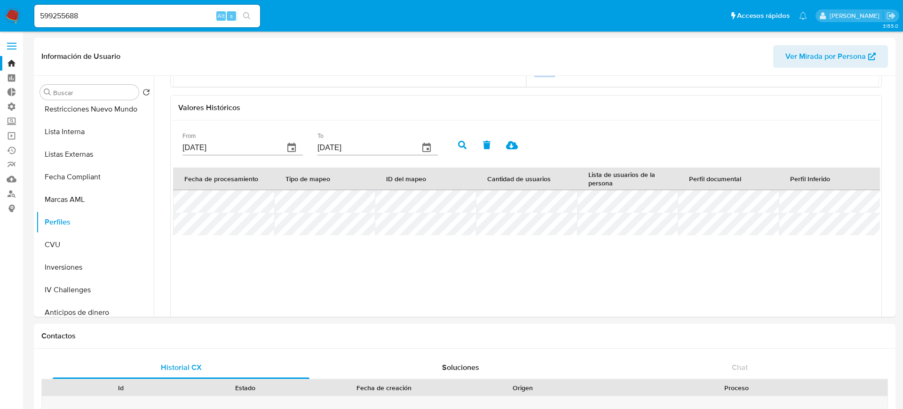
type input "01/12/2024"
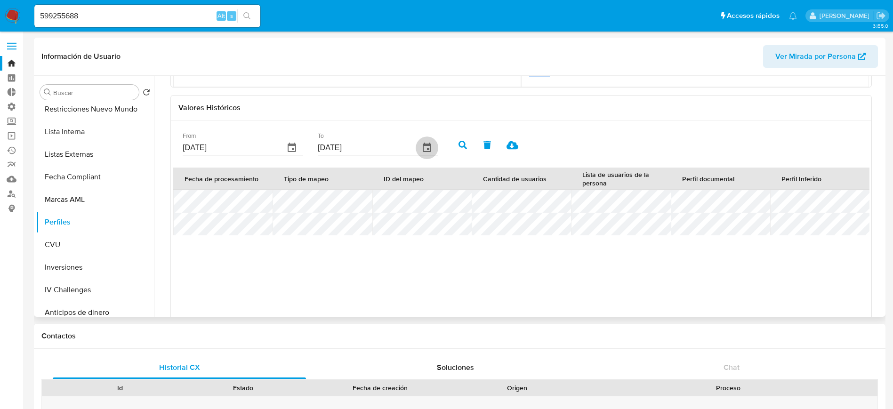
click at [423, 145] on icon "button" at bounding box center [427, 147] width 8 height 9
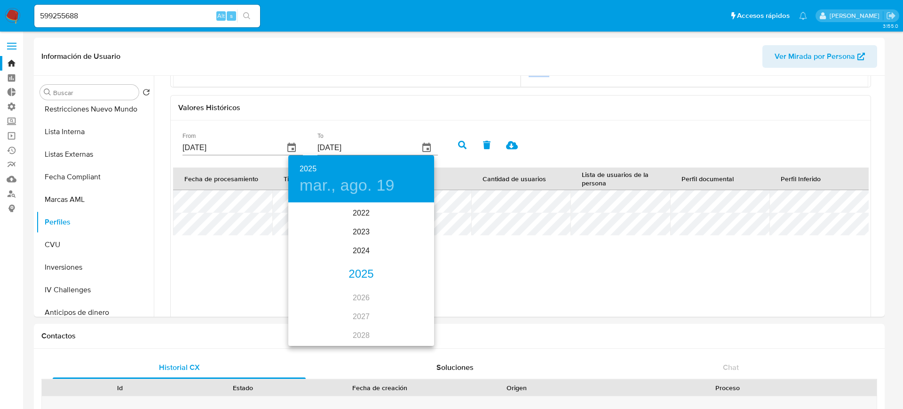
click at [309, 163] on h6 "2025" at bounding box center [308, 168] width 17 height 13
click at [362, 249] on div "2024" at bounding box center [361, 250] width 146 height 19
click at [416, 328] on div "dic." at bounding box center [410, 327] width 48 height 35
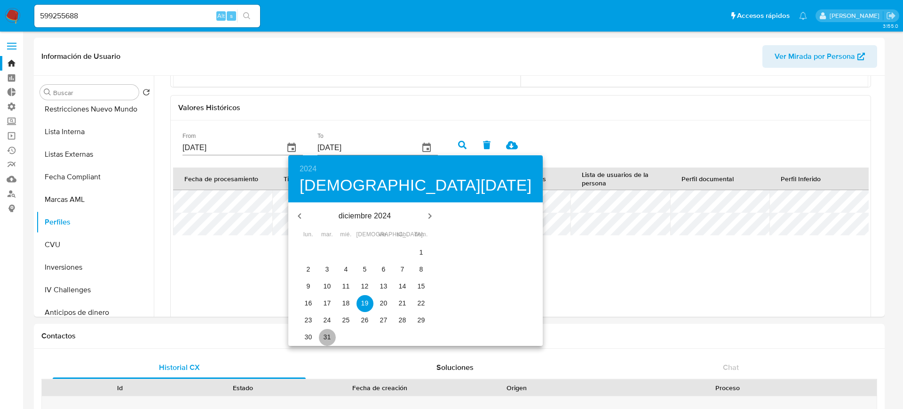
click at [326, 333] on p "31" at bounding box center [328, 336] width 8 height 9
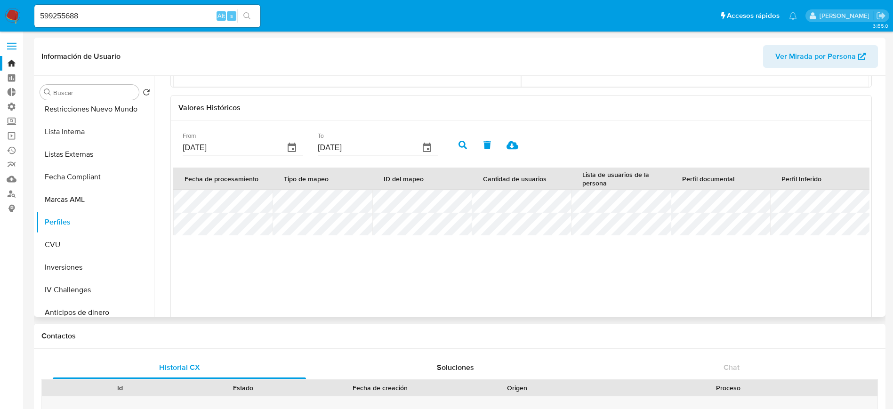
click at [458, 146] on icon "button" at bounding box center [462, 145] width 8 height 8
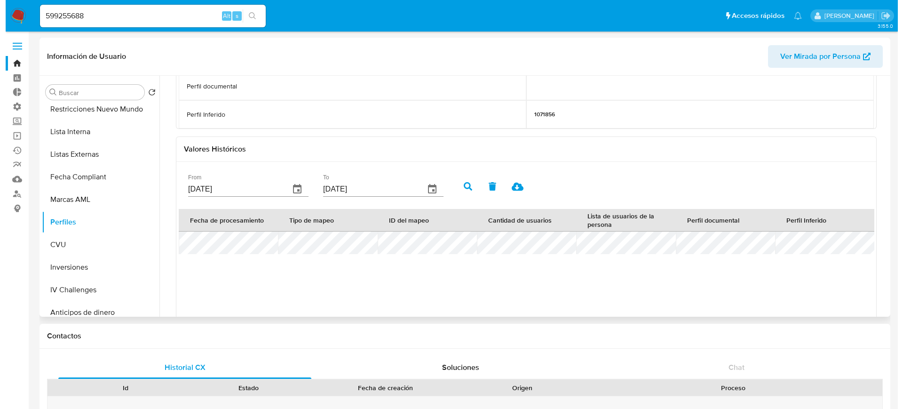
scroll to position [242, 0]
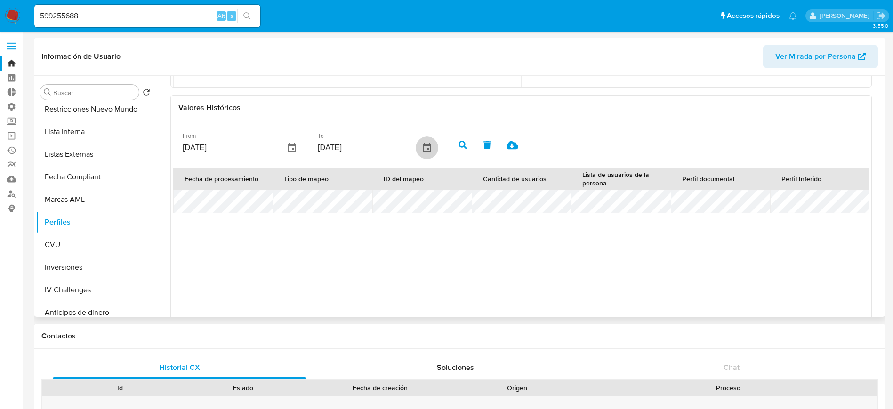
click at [423, 152] on icon "button" at bounding box center [427, 147] width 8 height 9
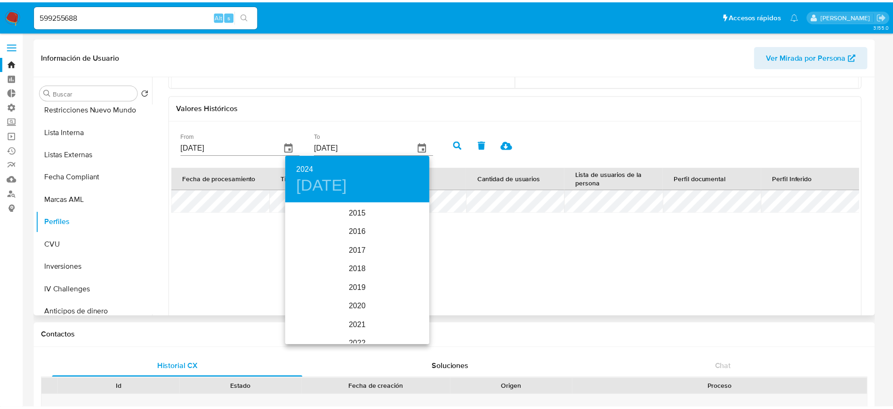
scroll to position [113, 0]
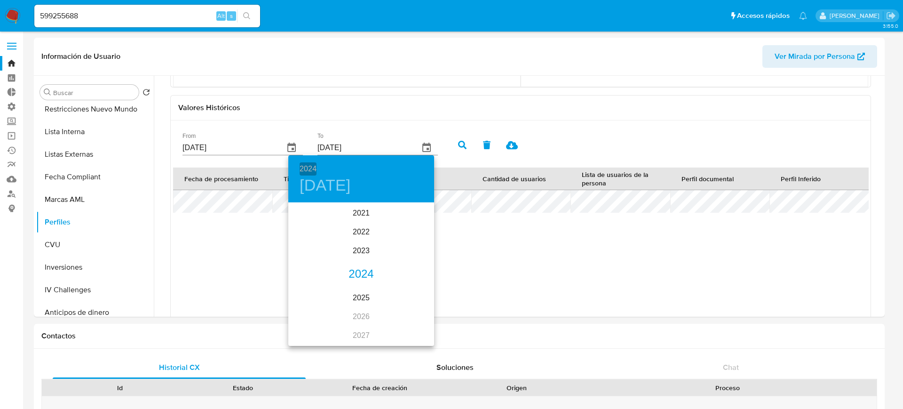
click at [311, 166] on h6 "2024" at bounding box center [308, 168] width 17 height 13
click at [362, 294] on div "2025" at bounding box center [361, 297] width 146 height 19
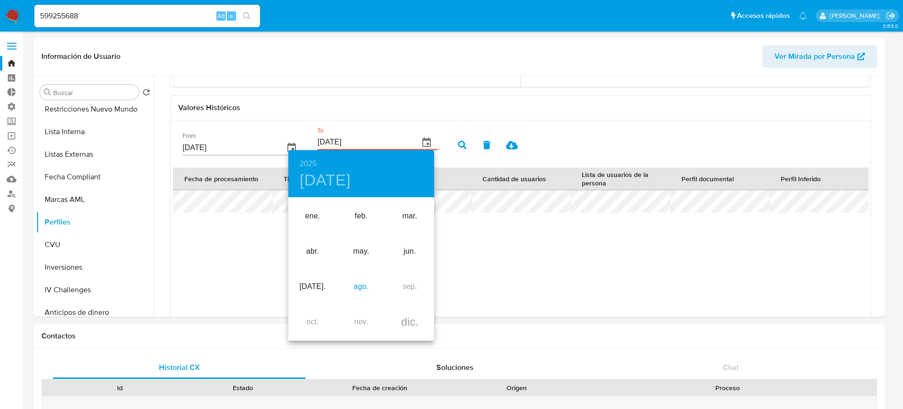
click at [366, 288] on div "ago." at bounding box center [361, 286] width 48 height 35
type input "[DATE]"
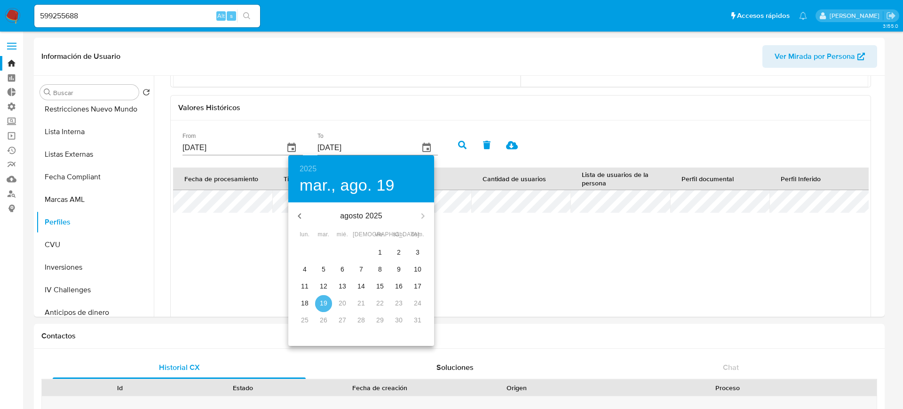
click at [321, 300] on p "19" at bounding box center [324, 302] width 8 height 9
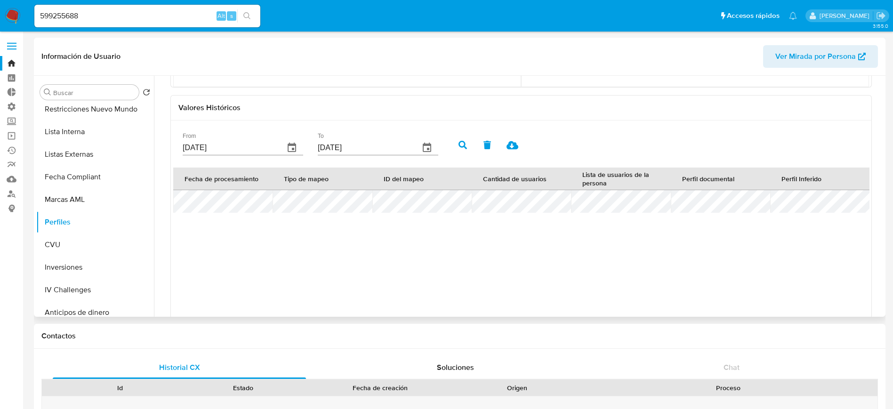
click at [459, 141] on icon "button" at bounding box center [462, 145] width 8 height 8
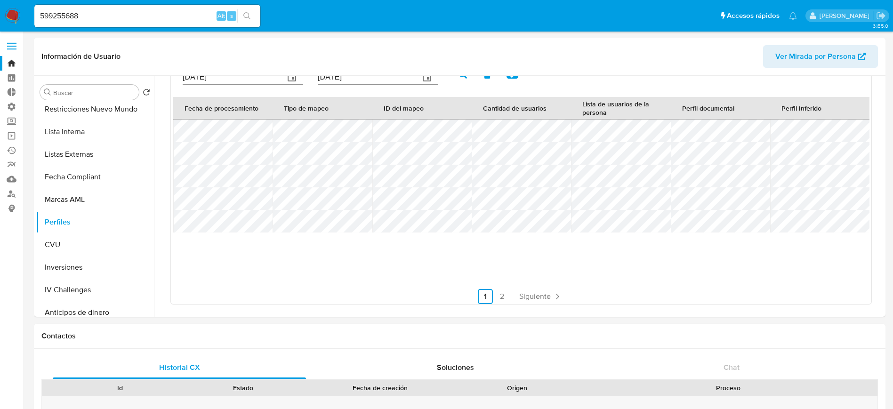
scroll to position [352, 0]
click at [502, 296] on link "2" at bounding box center [502, 296] width 15 height 15
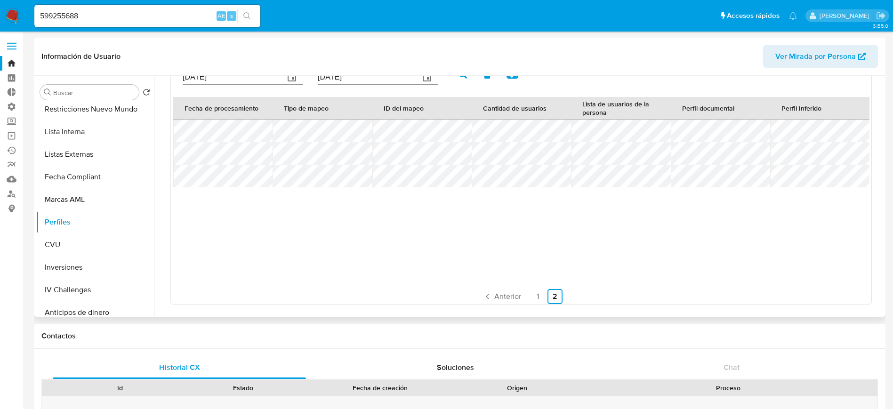
scroll to position [313, 0]
click at [541, 291] on link "1" at bounding box center [537, 296] width 15 height 15
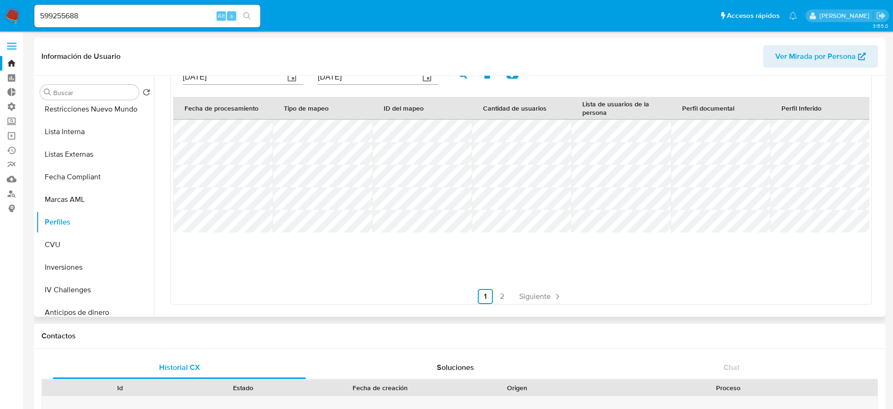
click at [192, 210] on tr at bounding box center [521, 198] width 696 height 23
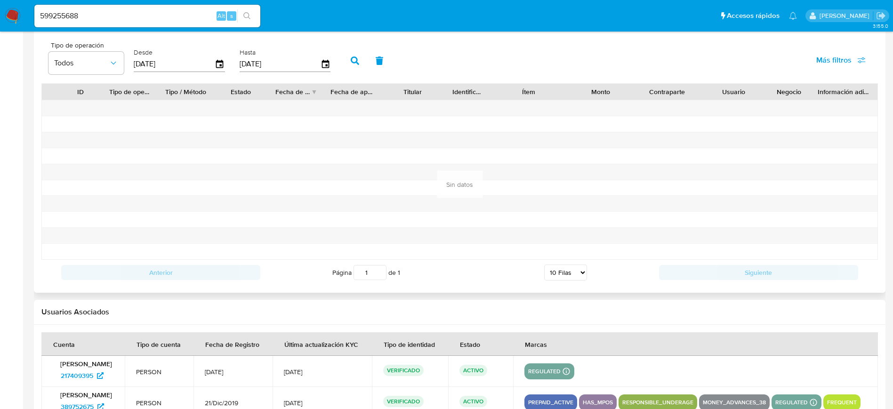
scroll to position [1003, 0]
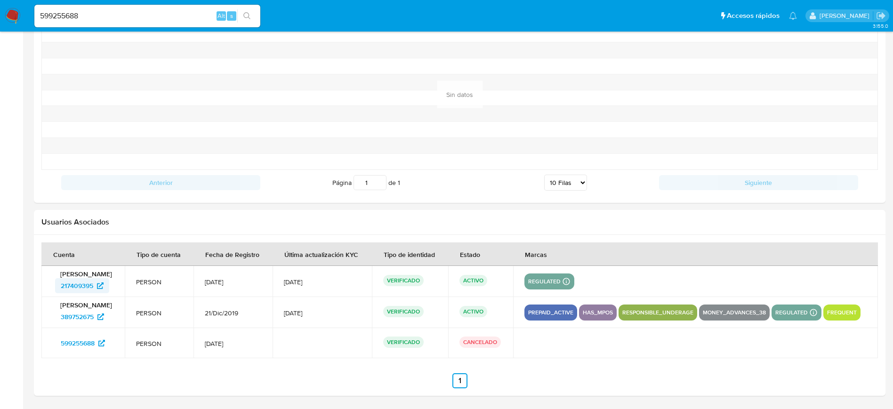
click at [83, 285] on span "217409395" at bounding box center [77, 285] width 32 height 15
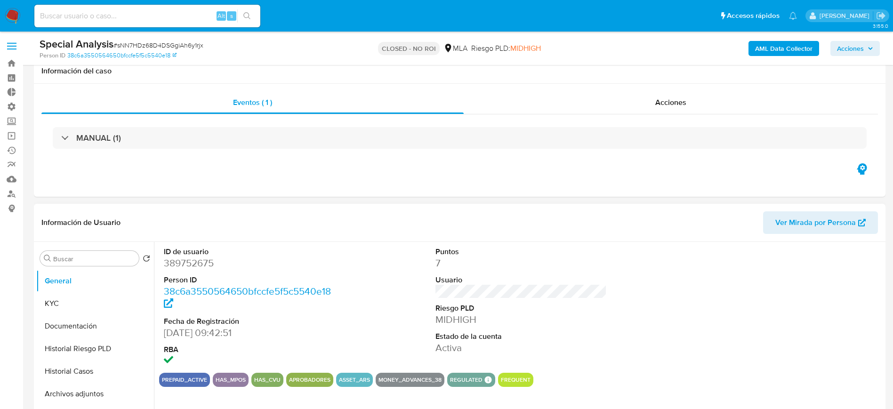
scroll to position [353, 0]
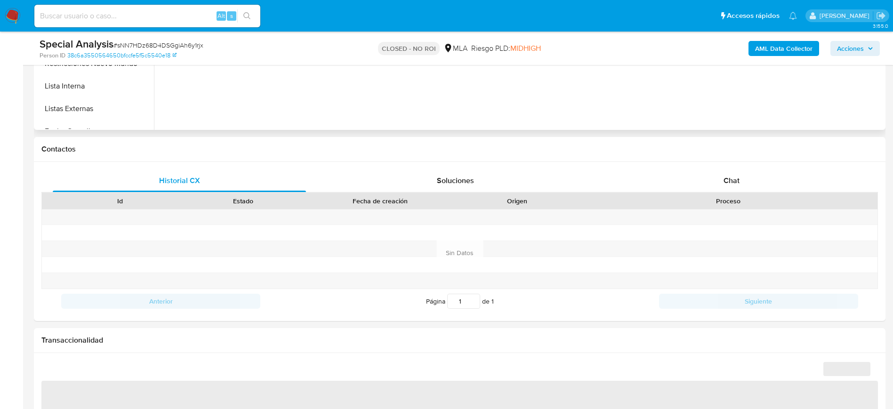
select select "10"
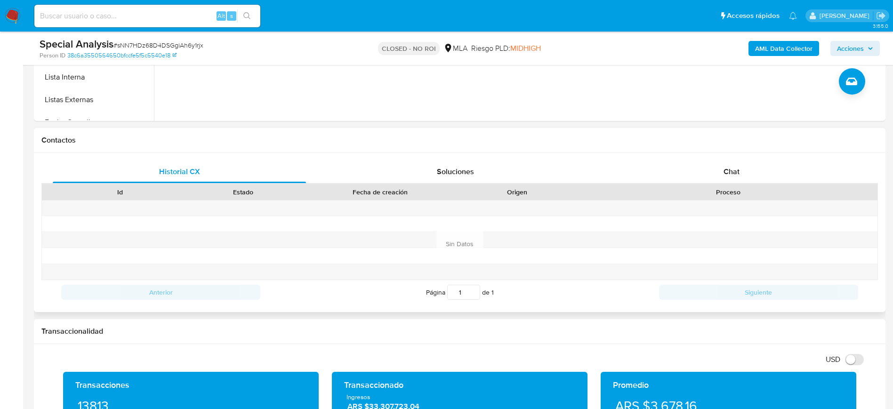
scroll to position [340, 0]
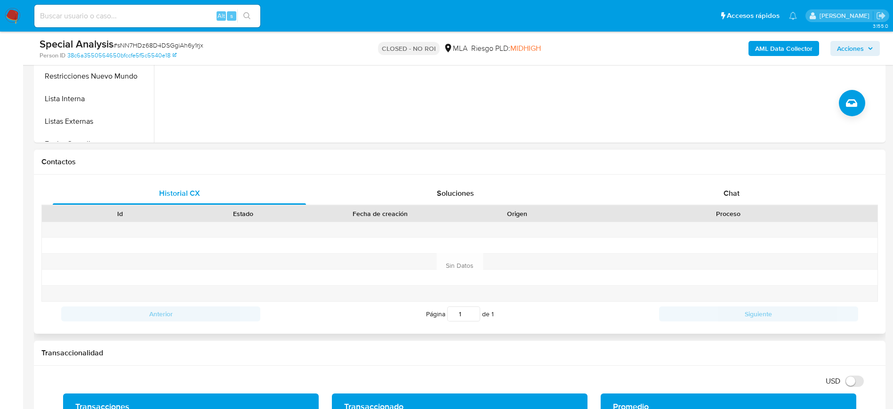
drag, startPoint x: 729, startPoint y: 189, endPoint x: 726, endPoint y: 206, distance: 17.4
click at [729, 189] on span "Chat" at bounding box center [731, 193] width 16 height 11
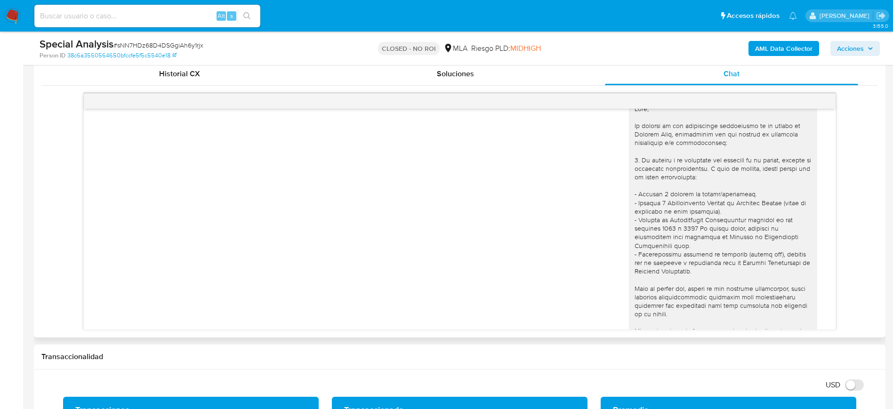
scroll to position [0, 0]
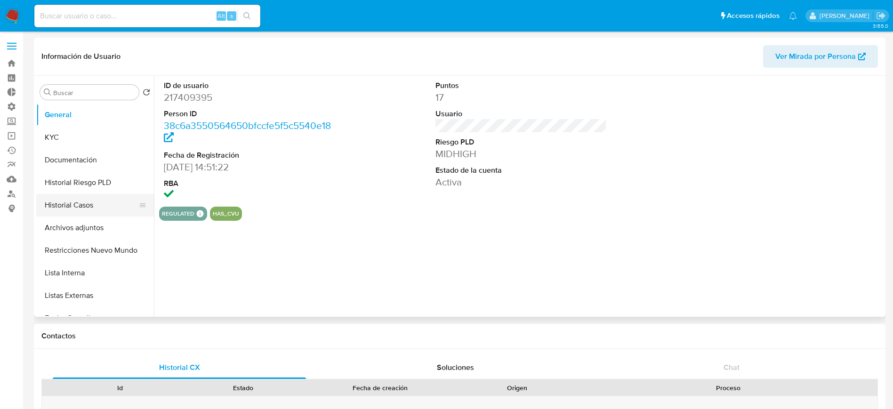
select select "10"
click at [84, 120] on button "General" at bounding box center [91, 115] width 110 height 23
click at [87, 129] on button "KYC" at bounding box center [91, 137] width 110 height 23
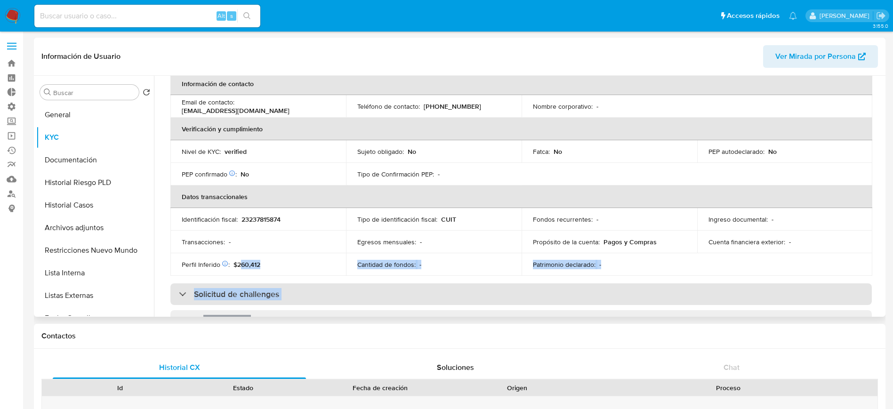
scroll to position [195, 0]
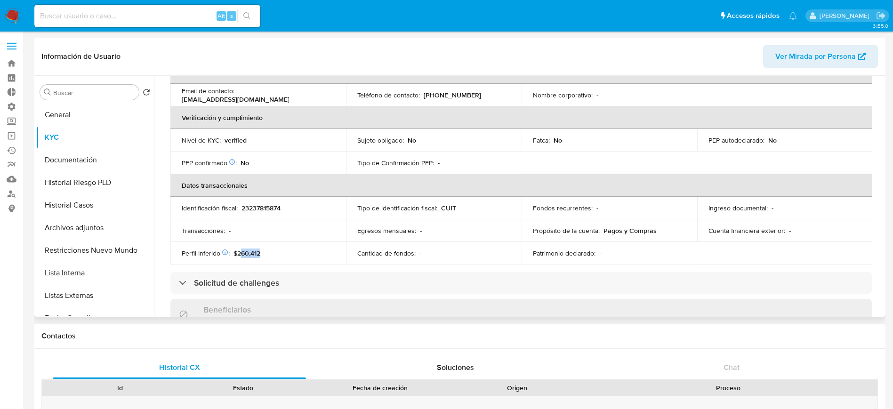
drag, startPoint x: 240, startPoint y: 305, endPoint x: 282, endPoint y: 254, distance: 66.2
click at [282, 254] on div "Perfil Inferido Éste campo indica la información de Nivel Socioeconómico del us…" at bounding box center [258, 253] width 153 height 8
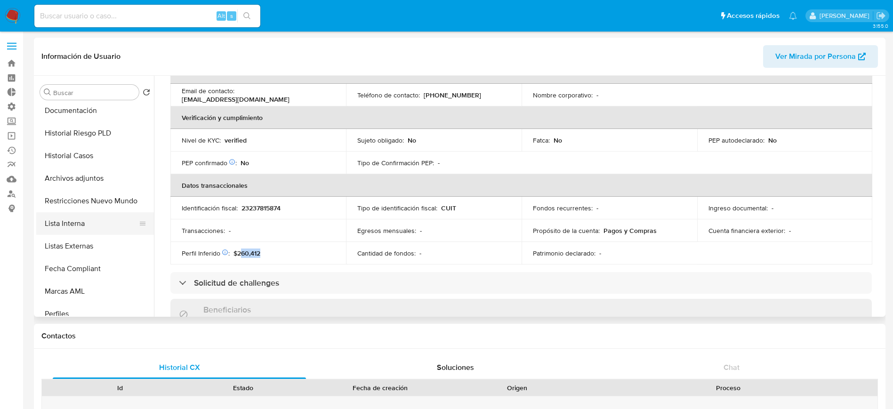
scroll to position [71, 0]
click at [96, 288] on button "Perfiles" at bounding box center [91, 292] width 110 height 23
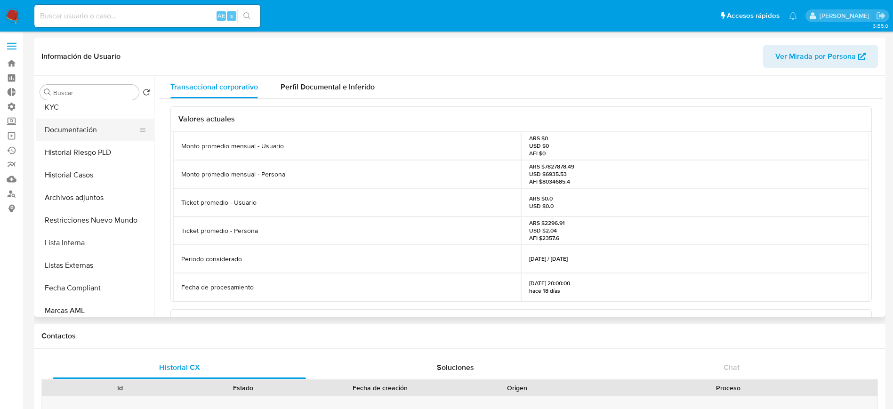
scroll to position [0, 0]
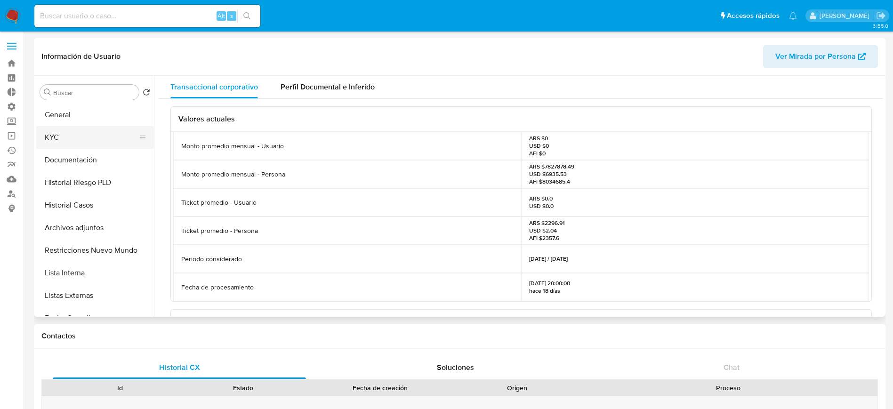
click at [76, 144] on button "KYC" at bounding box center [91, 137] width 110 height 23
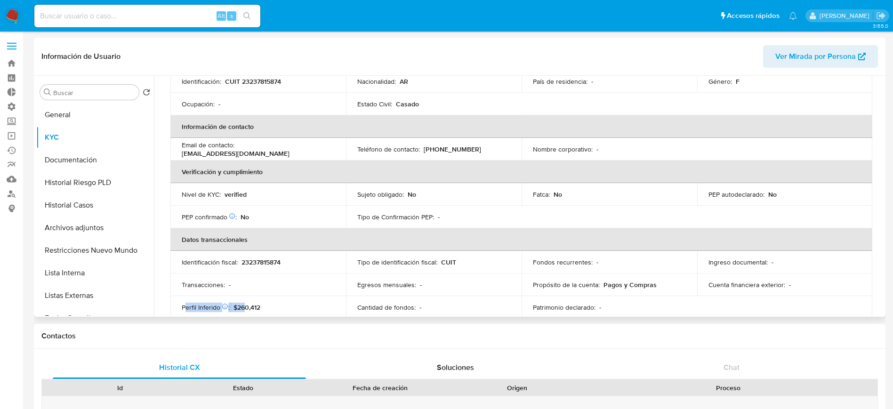
scroll to position [148, 0]
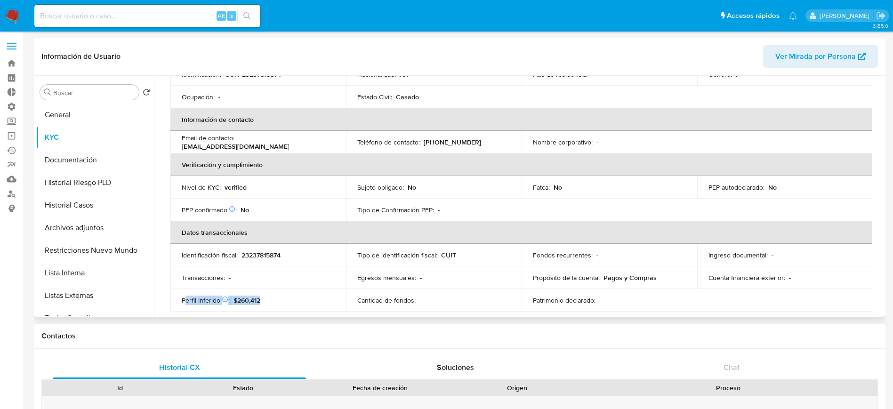
drag, startPoint x: 184, startPoint y: 309, endPoint x: 286, endPoint y: 297, distance: 102.8
click at [286, 297] on div "Perfil Inferido Éste campo indica la información de Nivel Socioeconómico del us…" at bounding box center [258, 300] width 153 height 8
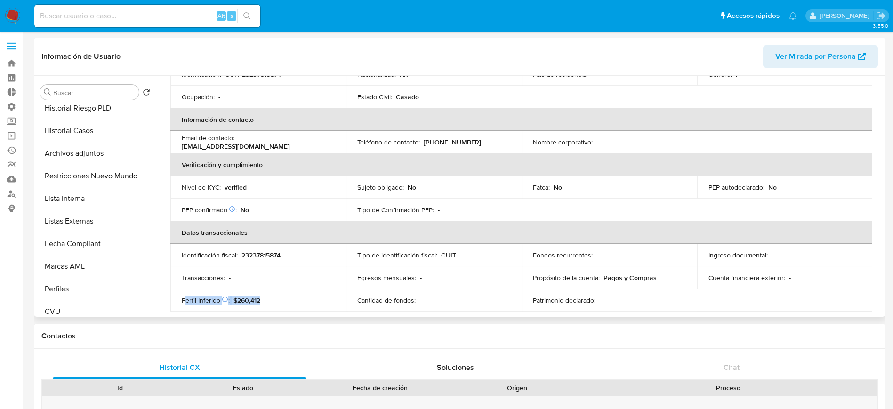
scroll to position [141, 0]
click at [91, 217] on button "Perfiles" at bounding box center [91, 222] width 110 height 23
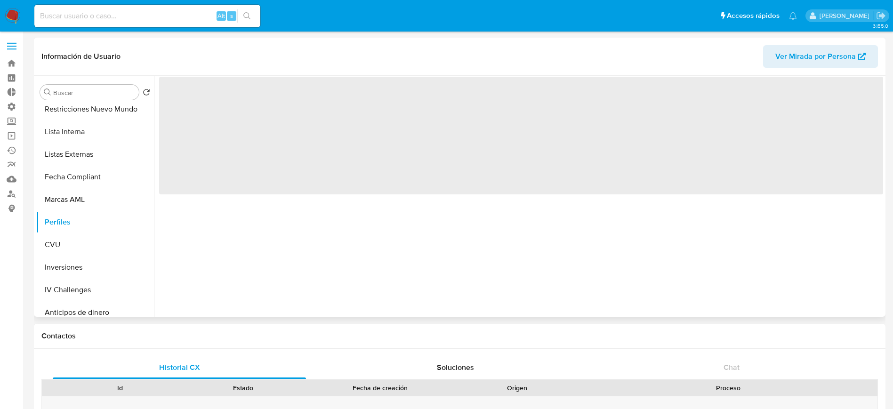
scroll to position [0, 0]
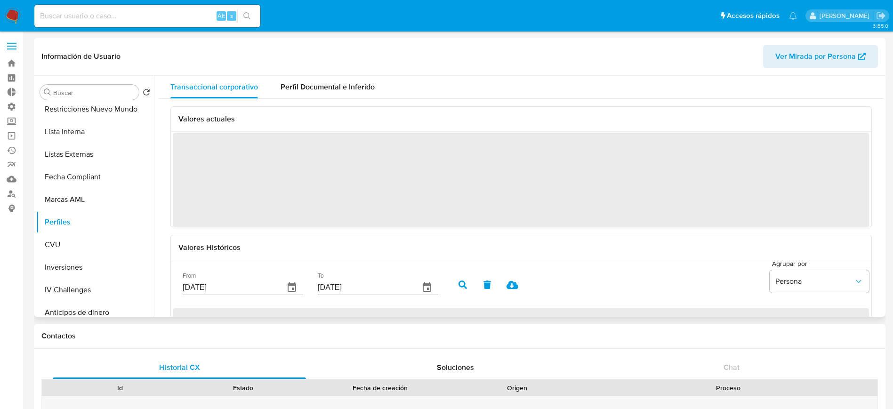
click at [347, 99] on div "Valores actuales ‌ Valores Históricos From [DATE] To [DATE] [GEOGRAPHIC_DATA] p…" at bounding box center [521, 255] width 724 height 312
click at [355, 87] on span "Perfil Documental e Inferido" at bounding box center [327, 86] width 94 height 11
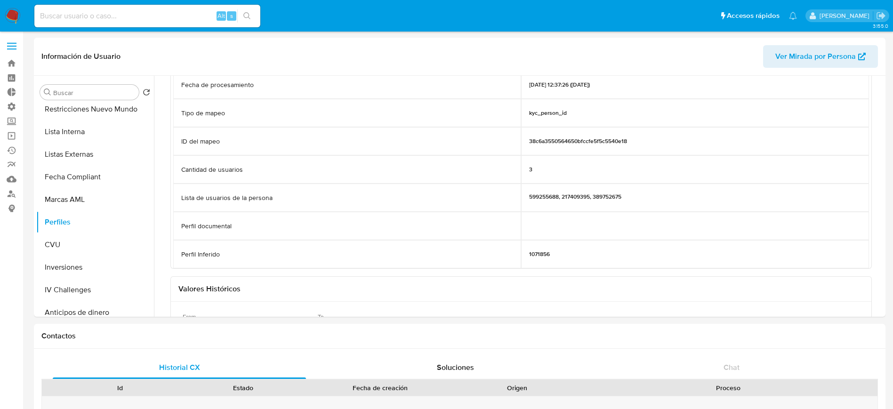
scroll to position [141, 0]
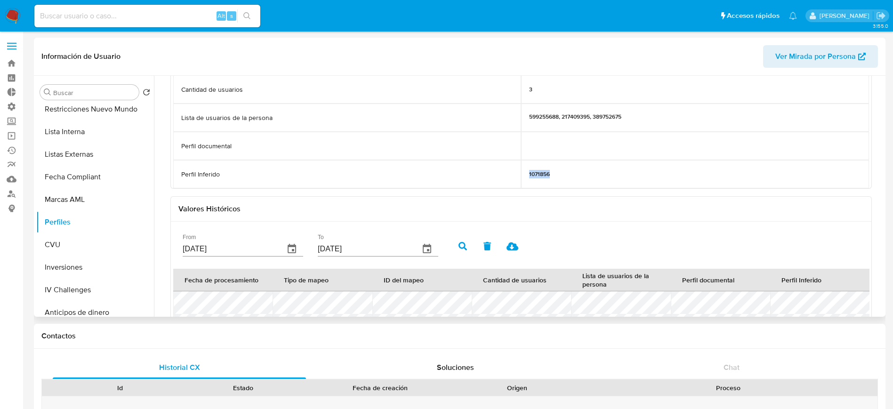
drag, startPoint x: 519, startPoint y: 179, endPoint x: 304, endPoint y: 160, distance: 215.4
click at [599, 172] on div "Perfil Inferido 1071856" at bounding box center [520, 174] width 695 height 28
drag, startPoint x: 180, startPoint y: 168, endPoint x: 607, endPoint y: 161, distance: 427.8
click at [607, 161] on div "Perfil Inferido 1071856" at bounding box center [520, 174] width 695 height 28
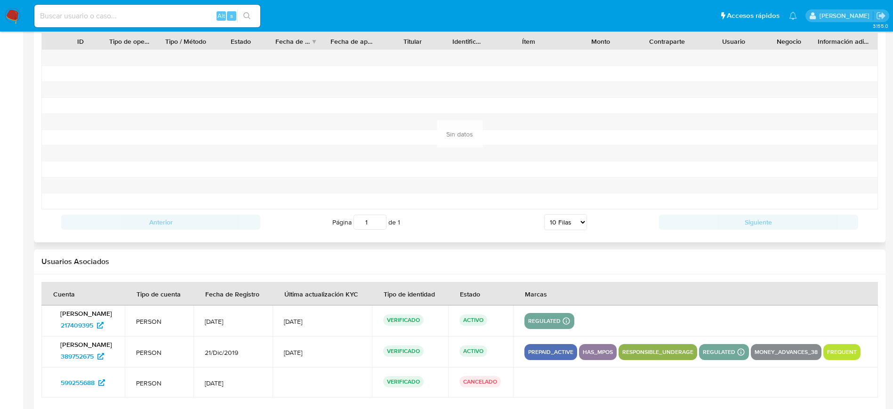
scroll to position [1003, 0]
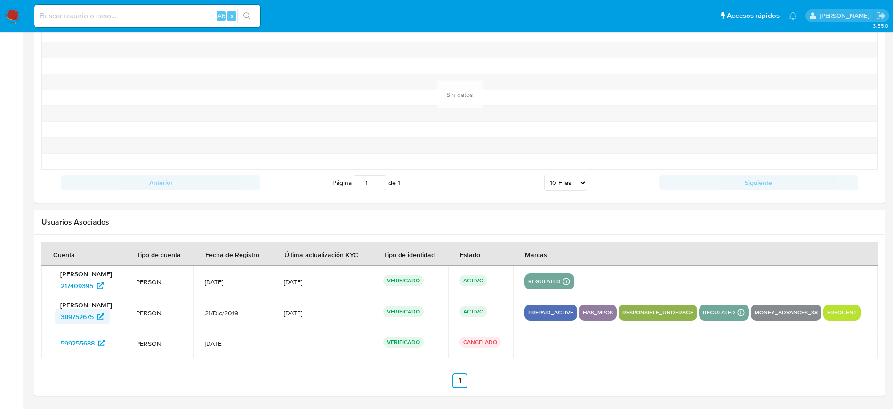
click at [90, 315] on span "389752675" at bounding box center [77, 316] width 33 height 15
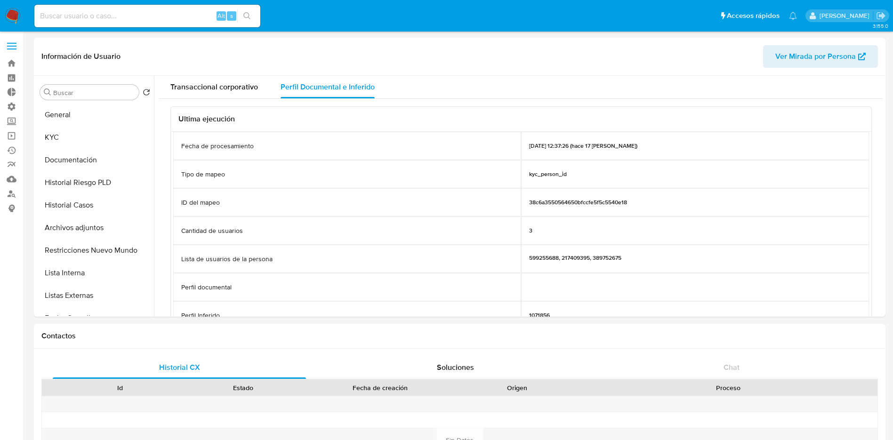
select select "10"
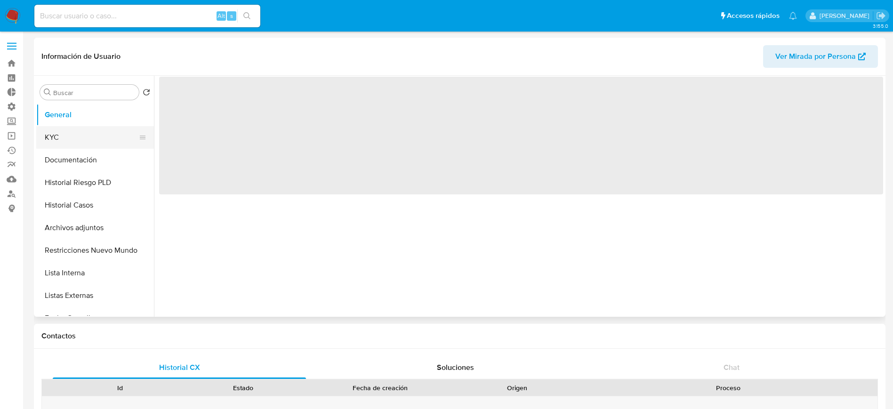
click at [101, 144] on button "KYC" at bounding box center [91, 137] width 110 height 23
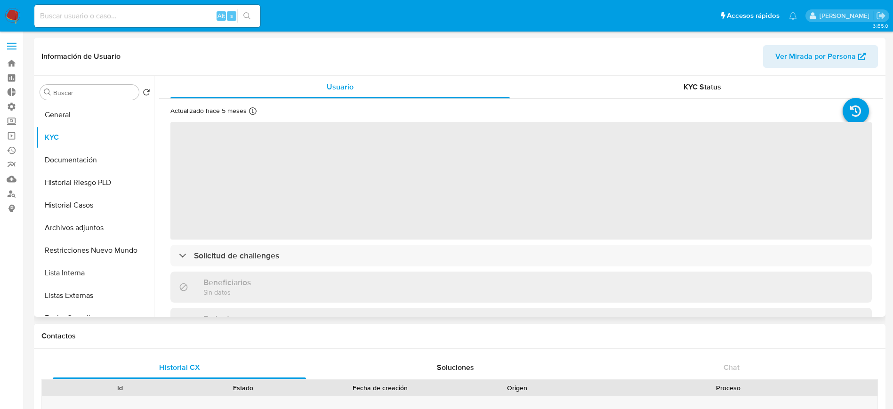
select select "10"
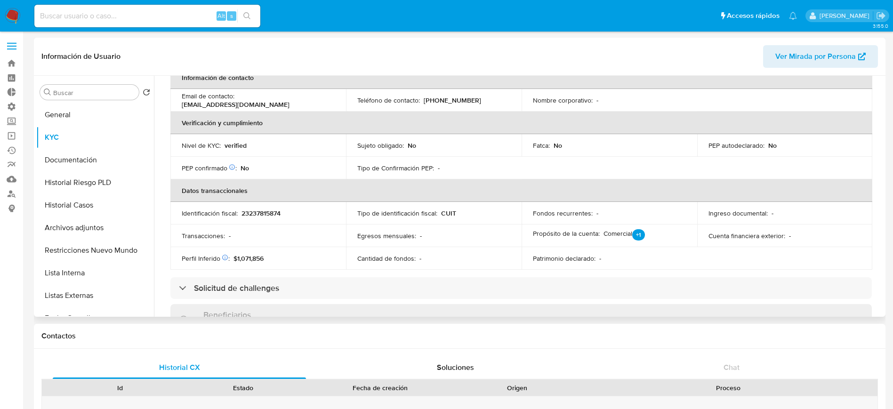
scroll to position [212, 0]
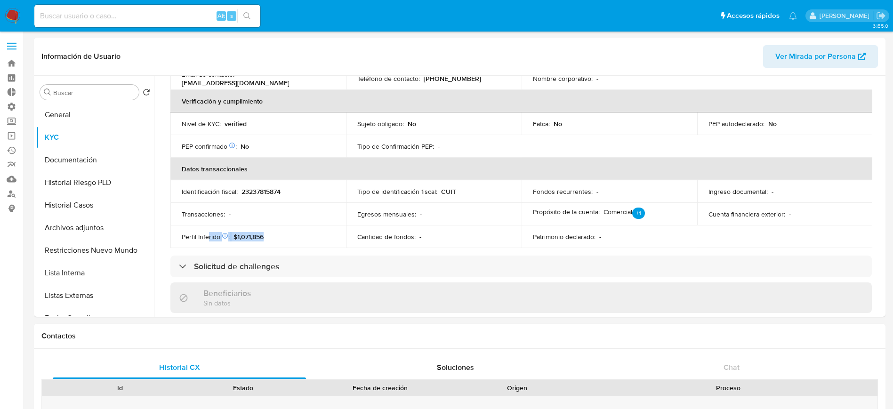
drag, startPoint x: 208, startPoint y: 235, endPoint x: 288, endPoint y: 238, distance: 79.6
click at [288, 238] on div "Perfil Inferido Éste campo indica la información de Nivel Socioeconómico del us…" at bounding box center [258, 236] width 153 height 8
click at [314, 243] on td "Perfil Inferido Éste campo indica la información de Nivel Socioeconómico del us…" at bounding box center [258, 236] width 176 height 23
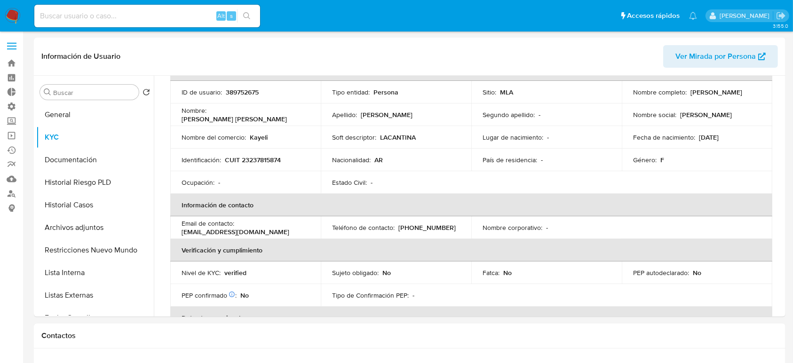
scroll to position [125, 0]
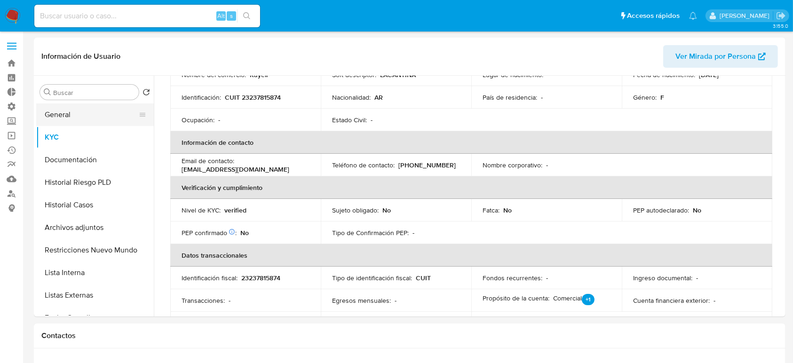
click at [73, 114] on button "General" at bounding box center [91, 115] width 110 height 23
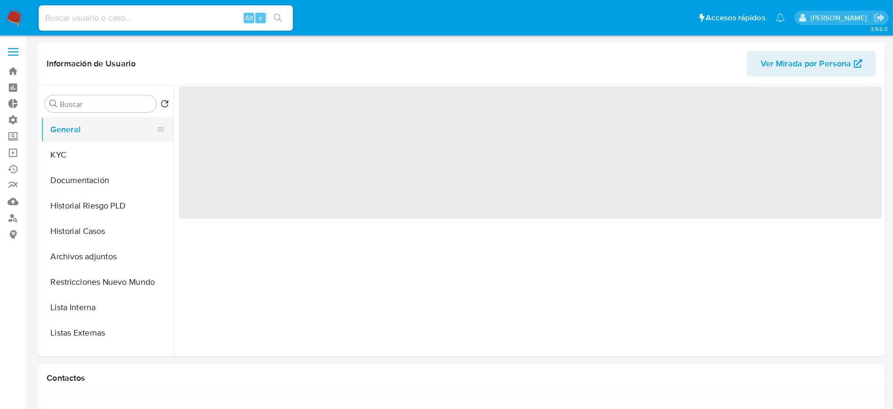
scroll to position [0, 0]
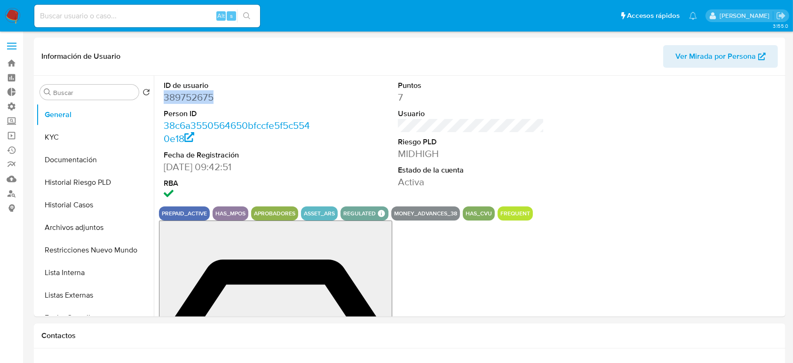
drag, startPoint x: 213, startPoint y: 100, endPoint x: 160, endPoint y: 104, distance: 53.3
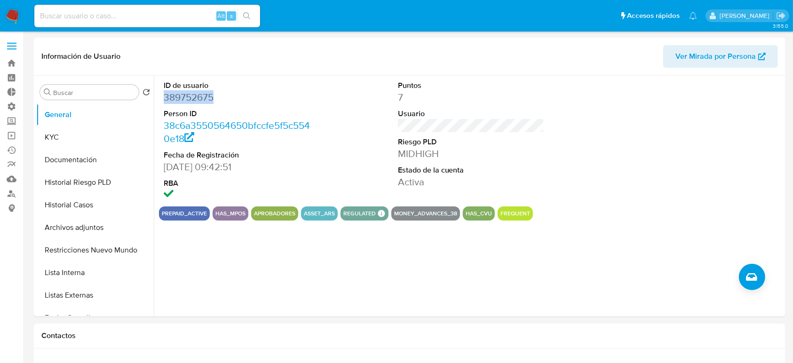
click at [160, 104] on div "ID de usuario 389752675 Person ID 38c6a3550564650bfccfe5f5c5540e18 Fecha de Reg…" at bounding box center [237, 141] width 156 height 131
copy dd "389752675"
click at [153, 16] on input at bounding box center [147, 16] width 226 height 12
paste input "389752675"
type input "389752675"
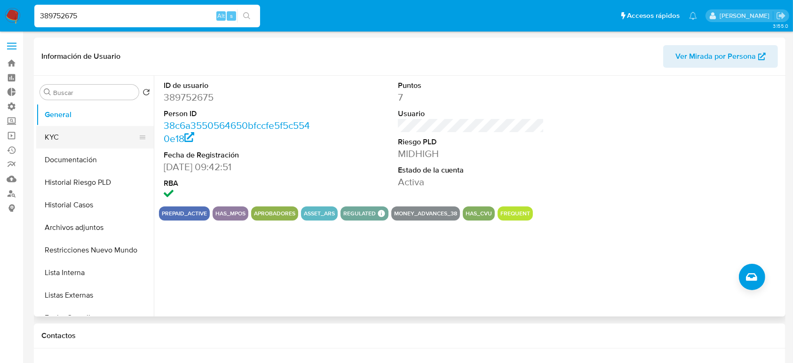
click at [91, 142] on button "KYC" at bounding box center [91, 137] width 110 height 23
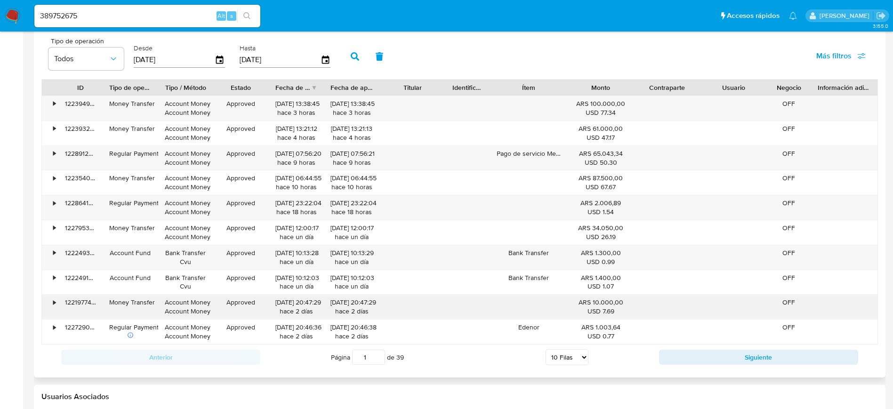
scroll to position [1092, 0]
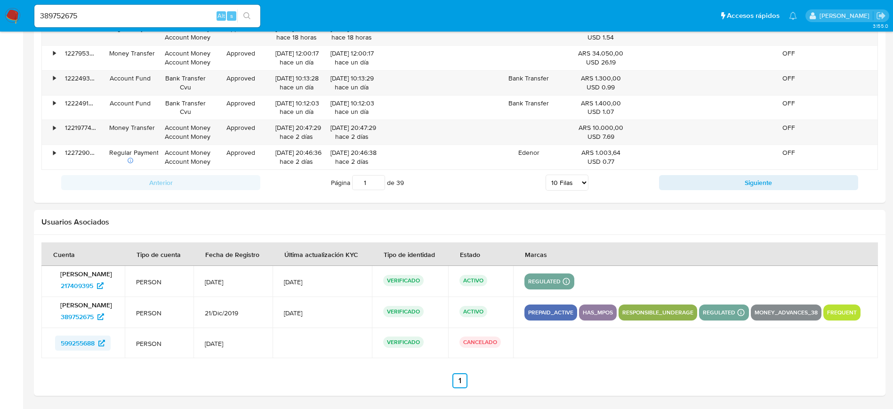
click at [98, 347] on span "599255688" at bounding box center [83, 343] width 44 height 15
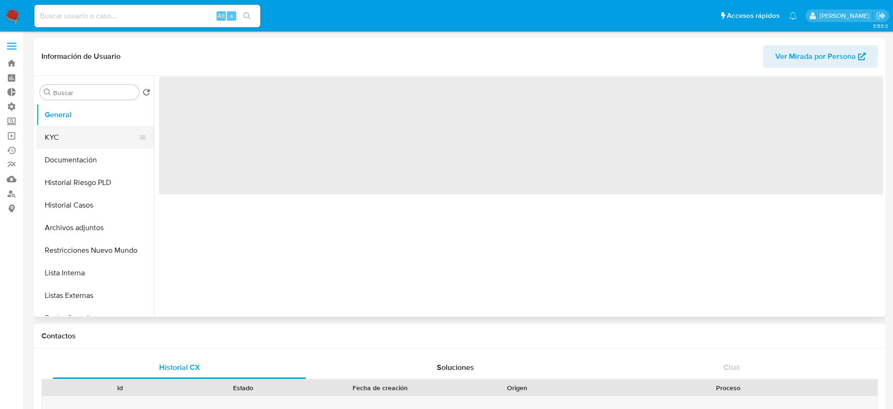
click at [65, 128] on button "KYC" at bounding box center [91, 137] width 110 height 23
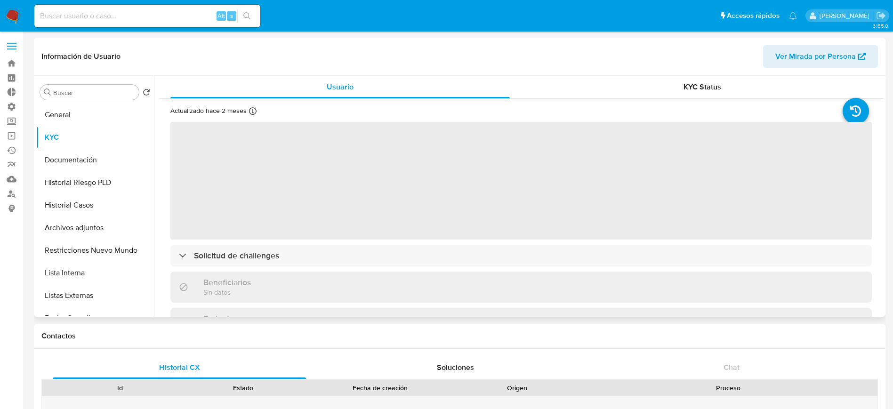
select select "10"
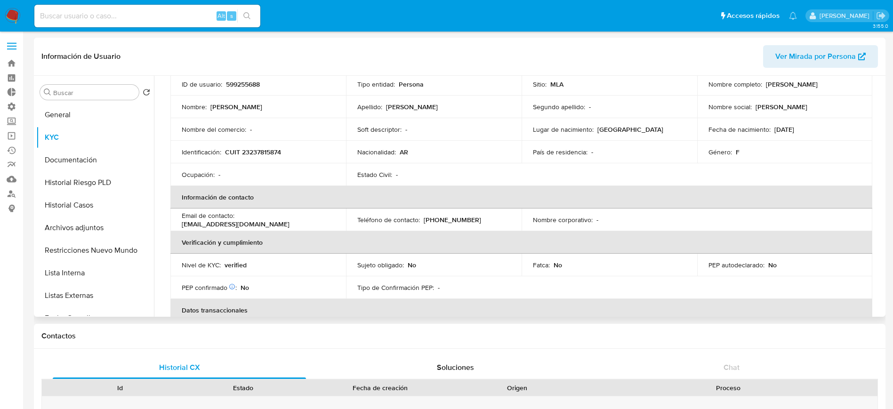
scroll to position [141, 0]
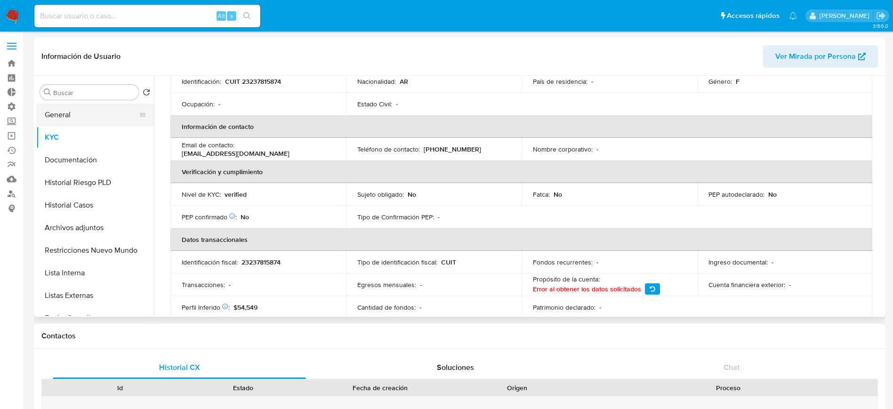
click at [49, 117] on button "General" at bounding box center [91, 115] width 110 height 23
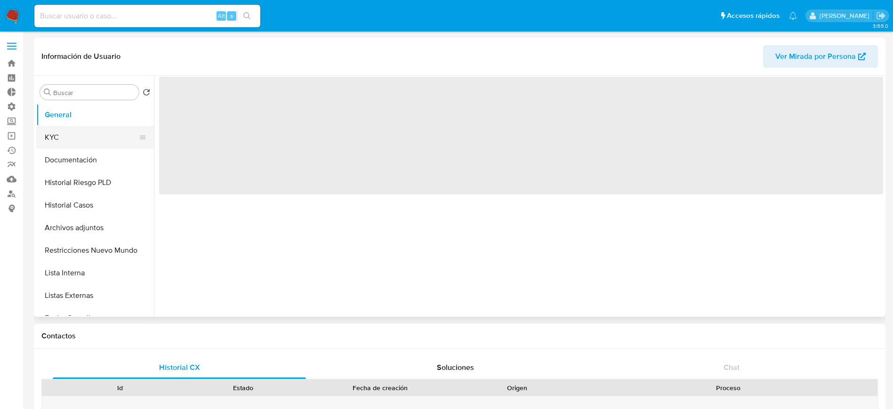
scroll to position [0, 0]
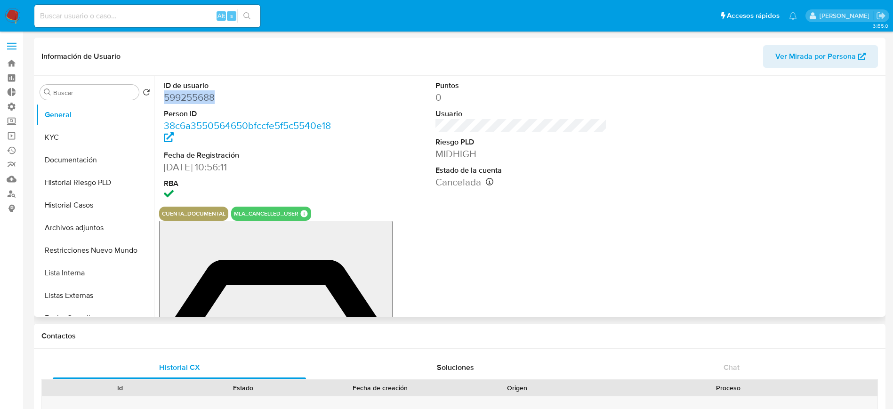
drag, startPoint x: 229, startPoint y: 93, endPoint x: 161, endPoint y: 98, distance: 68.4
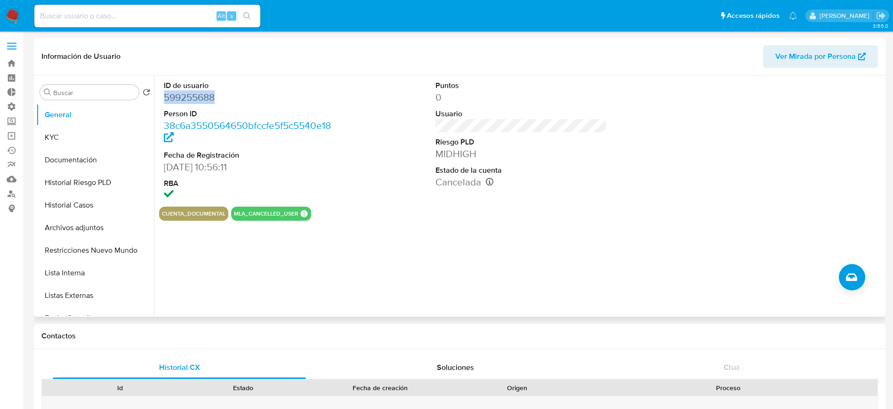
click at [161, 96] on div "ID de usuario 599255688 Person ID 38c6a3550564650bfccfe5f5c5540e18 Fecha de Reg…" at bounding box center [249, 141] width 181 height 131
copy dd "599255688"
click at [116, 18] on input at bounding box center [147, 16] width 226 height 12
paste input "599255688"
type input "599255688"
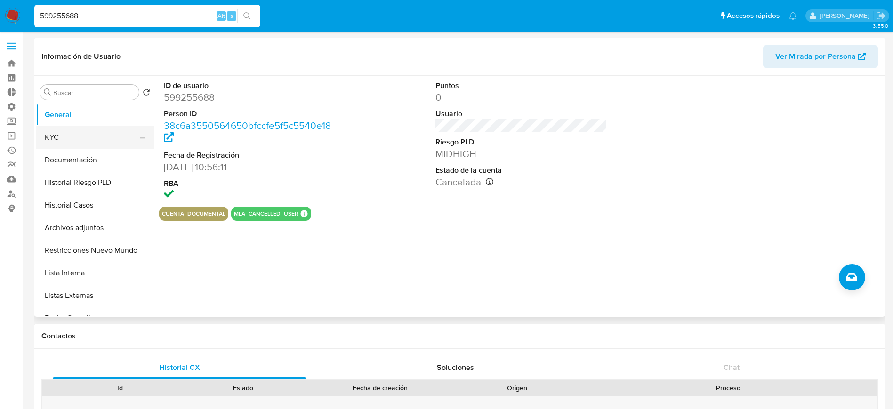
click at [85, 138] on button "KYC" at bounding box center [91, 137] width 110 height 23
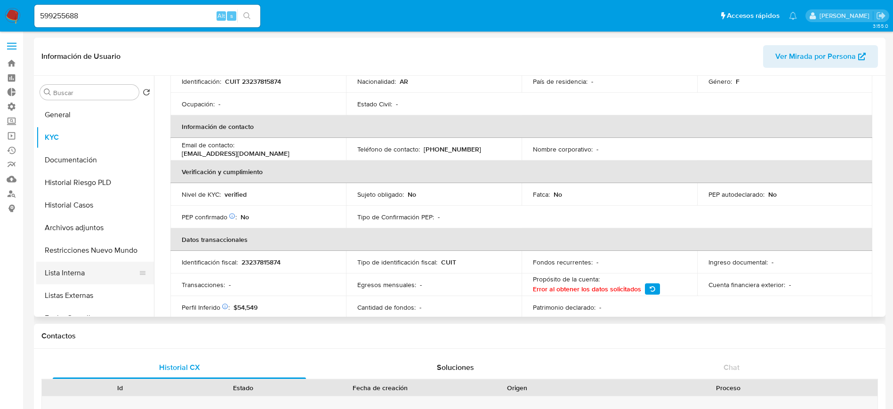
scroll to position [71, 0]
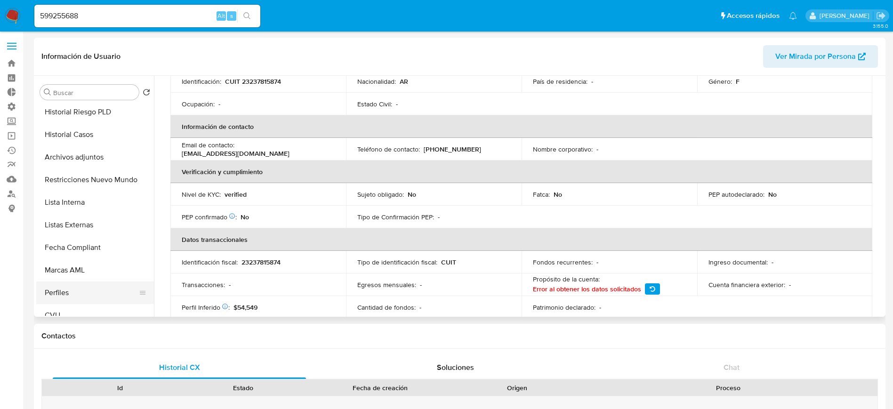
click at [84, 284] on button "Perfiles" at bounding box center [91, 292] width 110 height 23
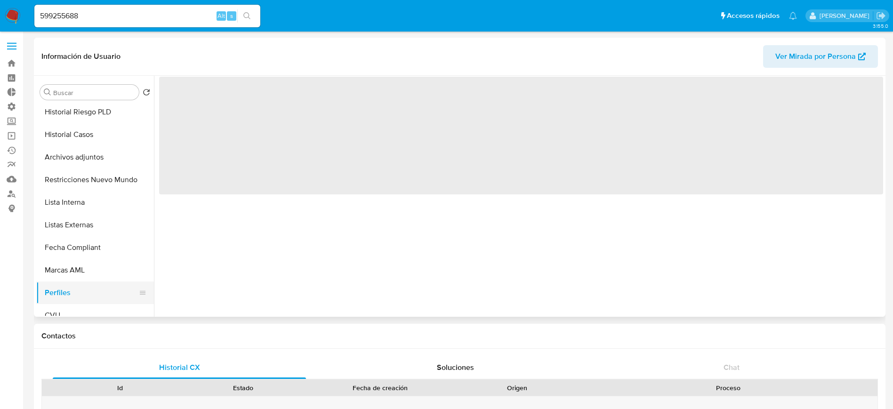
scroll to position [0, 0]
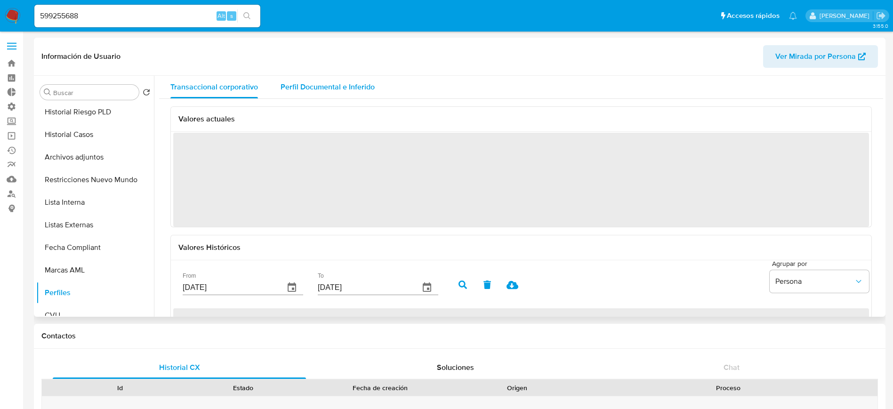
click at [328, 96] on div "Perfil Documental e Inferido" at bounding box center [327, 87] width 94 height 23
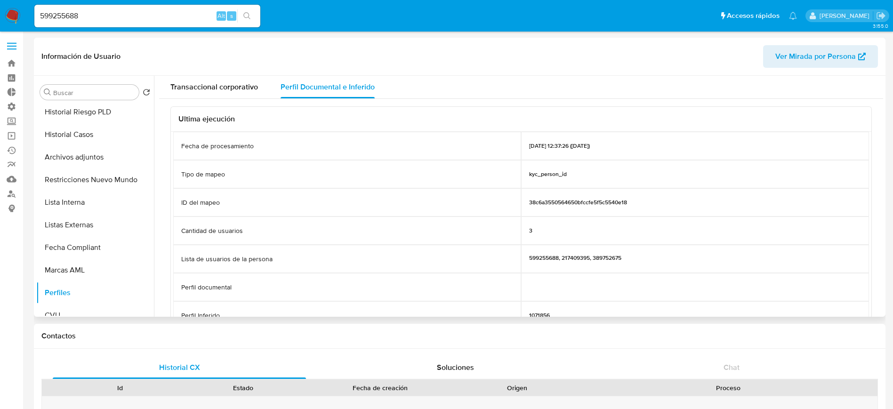
scroll to position [71, 0]
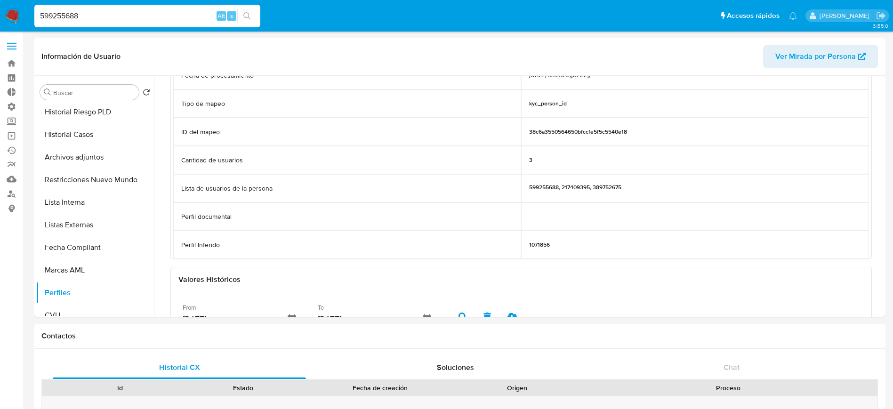
drag, startPoint x: 134, startPoint y: 13, endPoint x: 42, endPoint y: 18, distance: 92.3
click at [0, 17] on nav "Pausado Ver notificaciones 599255688 Alt s Accesos rápidos Presiona las siguien…" at bounding box center [446, 16] width 893 height 32
paste input "398111406"
type input "398111406"
click at [241, 17] on button "search-icon" at bounding box center [246, 15] width 19 height 13
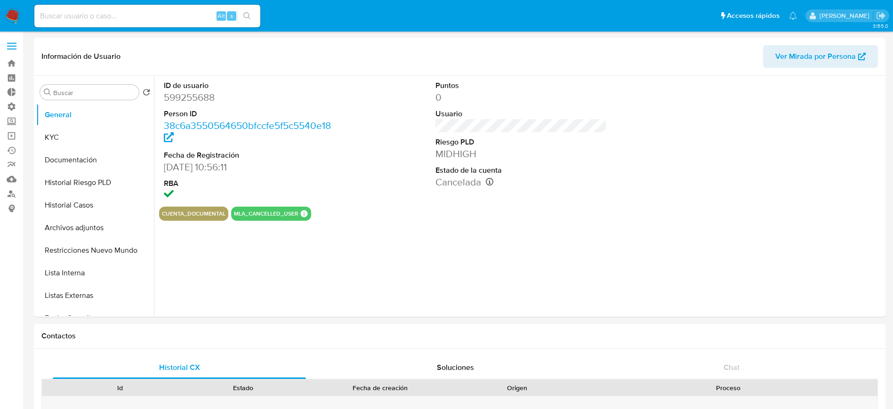
select select "10"
